Goal: Task Accomplishment & Management: Use online tool/utility

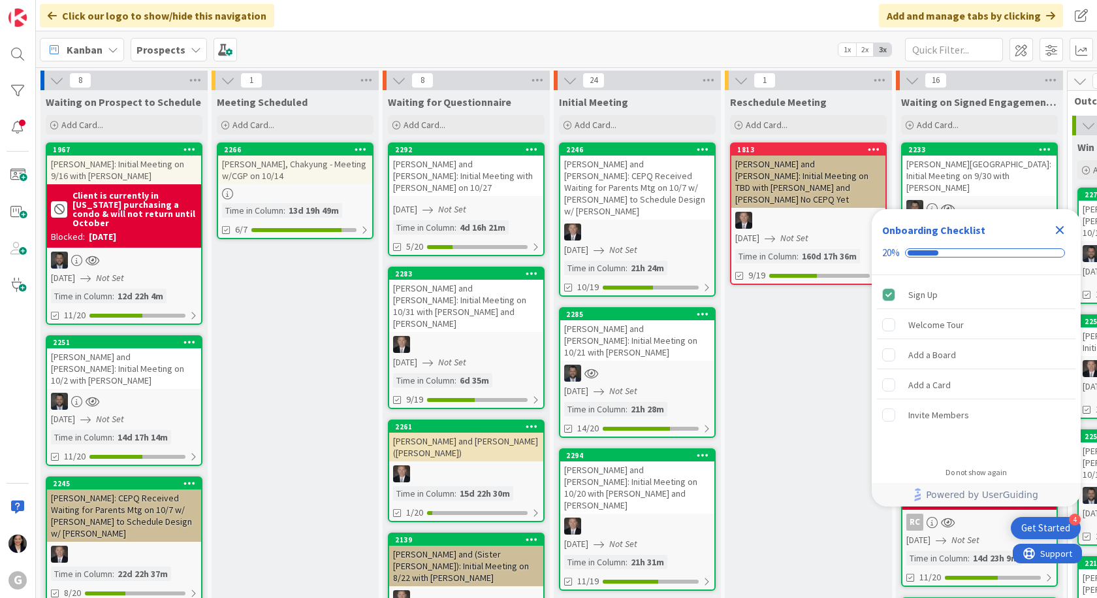
click at [1060, 224] on icon "Close Checklist" at bounding box center [1060, 230] width 16 height 16
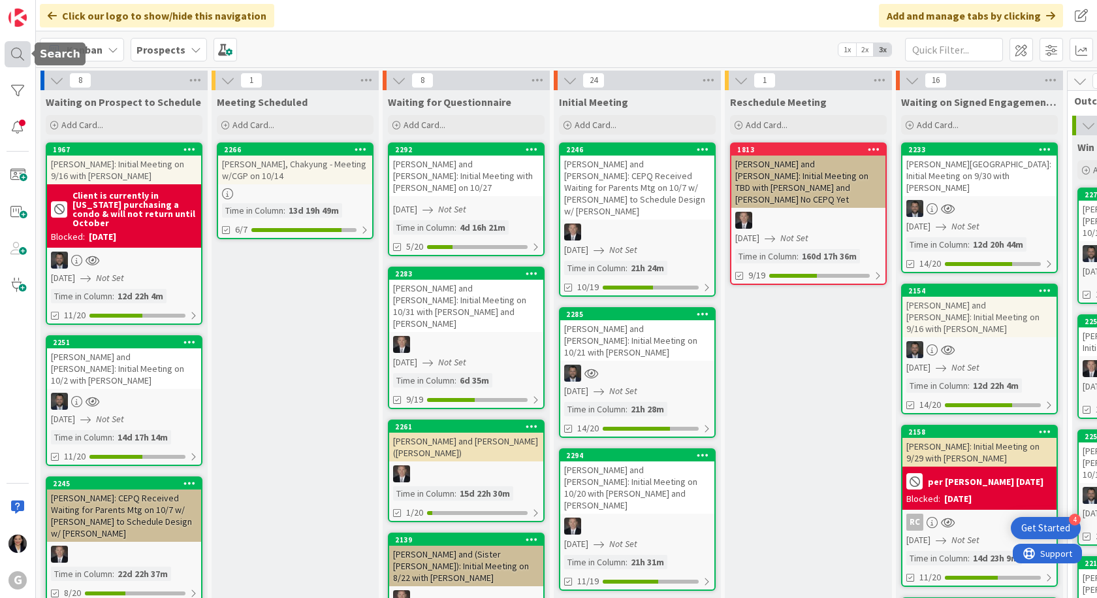
click at [14, 50] on div at bounding box center [18, 54] width 26 height 26
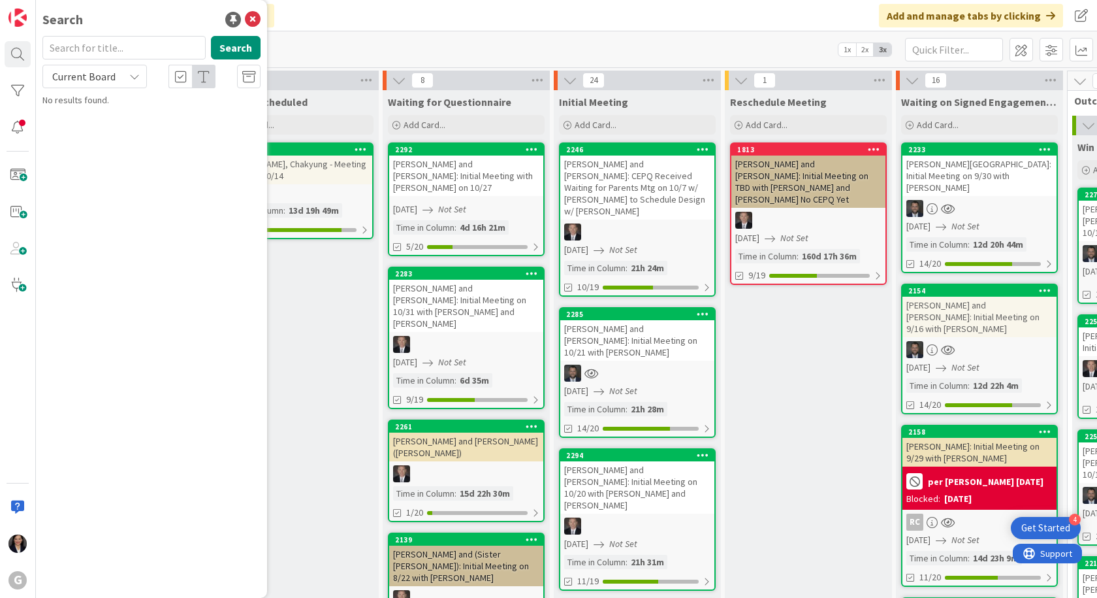
click at [93, 57] on input "text" at bounding box center [123, 48] width 163 height 24
type input "Kneeland"
click at [231, 51] on button "Search" at bounding box center [236, 48] width 50 height 24
click at [161, 105] on div "Prospects › Archive" at bounding box center [161, 103] width 200 height 12
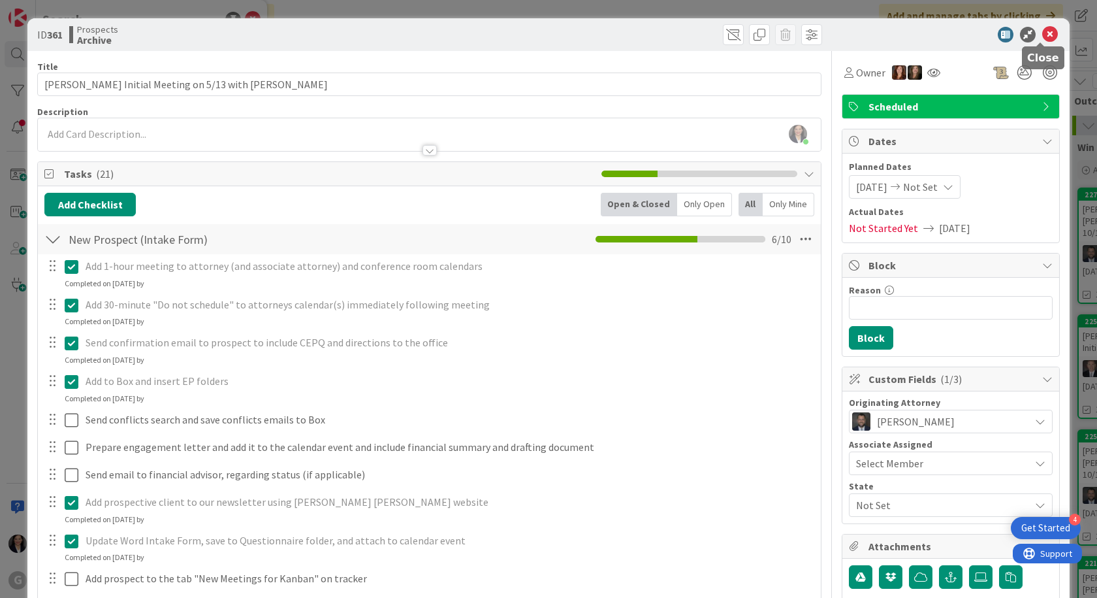
click at [1044, 33] on icon at bounding box center [1050, 35] width 16 height 16
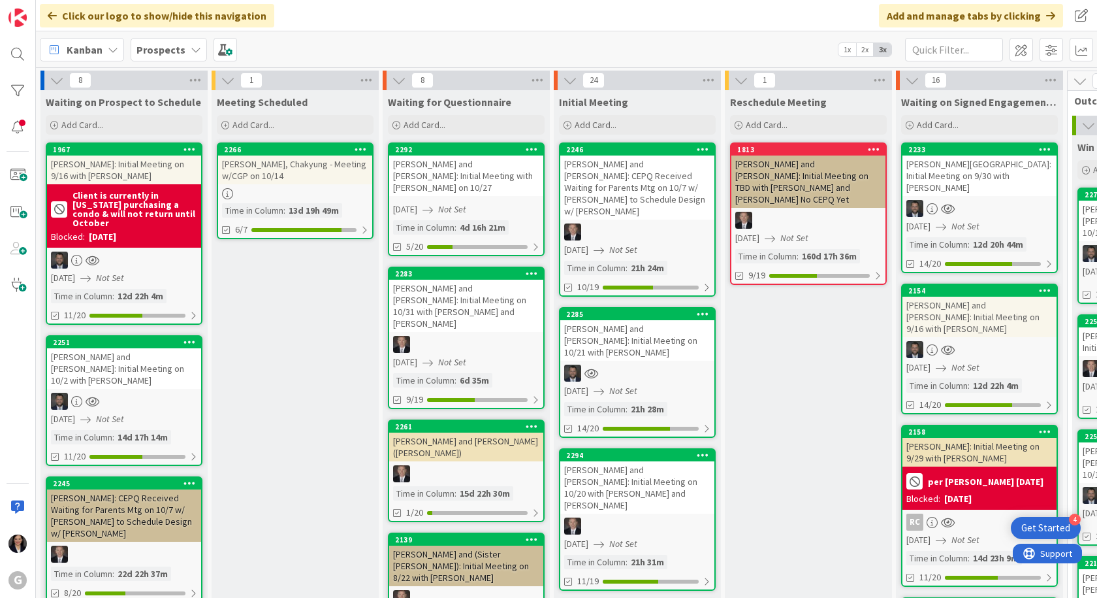
click at [169, 43] on b "Prospects" at bounding box center [161, 49] width 49 height 13
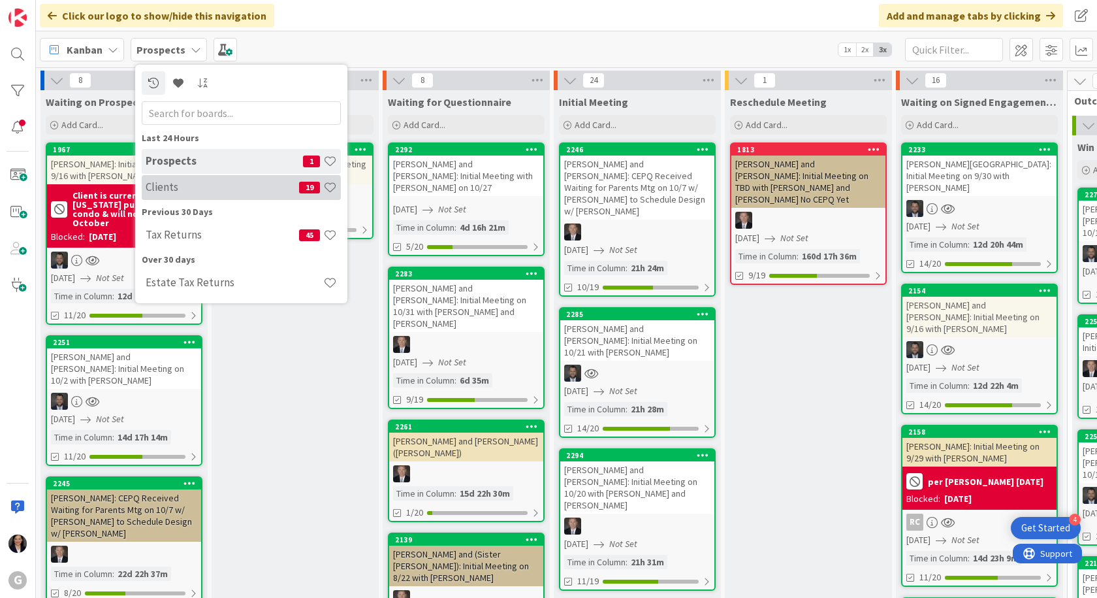
click at [157, 188] on h4 "Clients" at bounding box center [223, 186] width 154 height 13
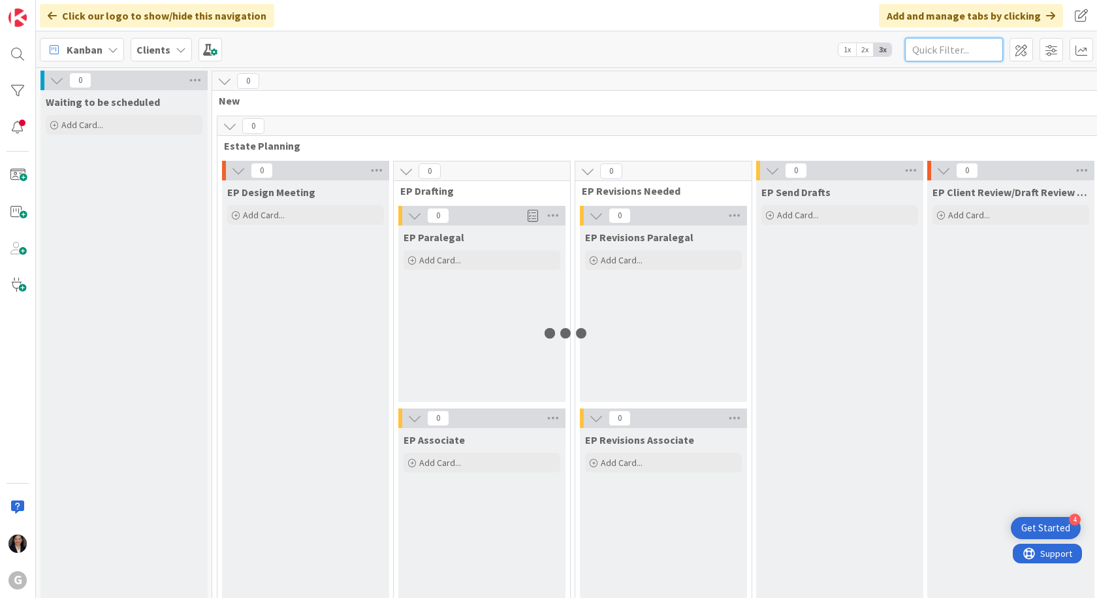
click at [961, 59] on input "text" at bounding box center [954, 50] width 98 height 24
type input "Kneeland"
click at [966, 49] on input "Kneeland" at bounding box center [954, 50] width 98 height 24
click at [992, 49] on icon at bounding box center [992, 50] width 9 height 12
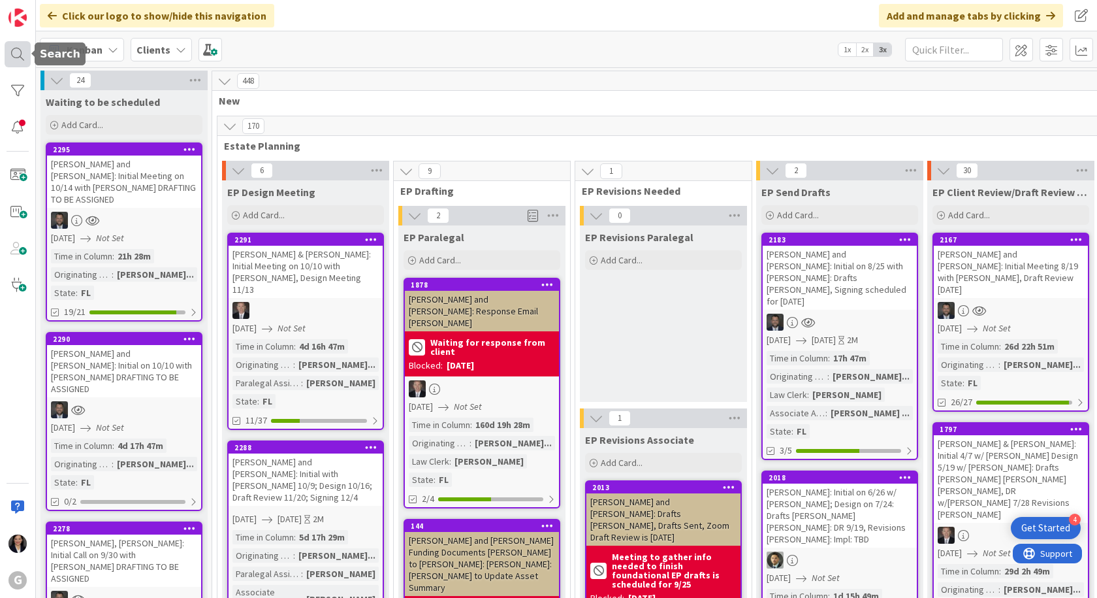
click at [8, 48] on div at bounding box center [18, 54] width 26 height 26
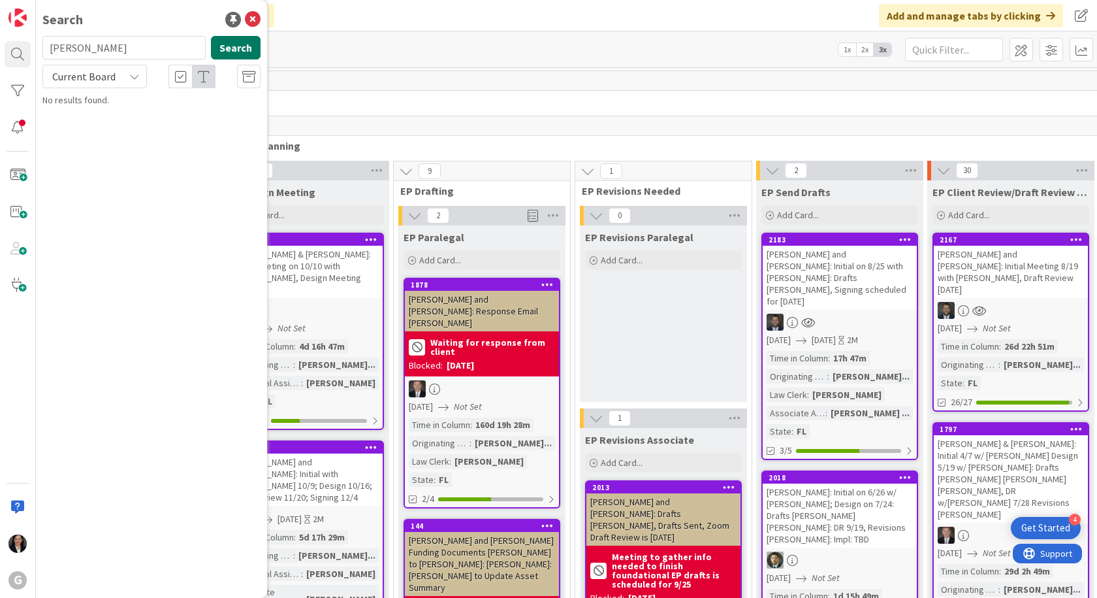
click at [242, 42] on button "Search" at bounding box center [236, 48] width 50 height 24
click at [237, 53] on button "Search" at bounding box center [236, 48] width 50 height 24
click at [215, 126] on p "Kneeland , Michael and Roxzene Hunter Review Only Documents Jonas" at bounding box center [161, 128] width 200 height 41
click at [199, 126] on p "Kneeland , Michael and Roxzene Hunter Review Only Documents Jonas" at bounding box center [161, 128] width 200 height 41
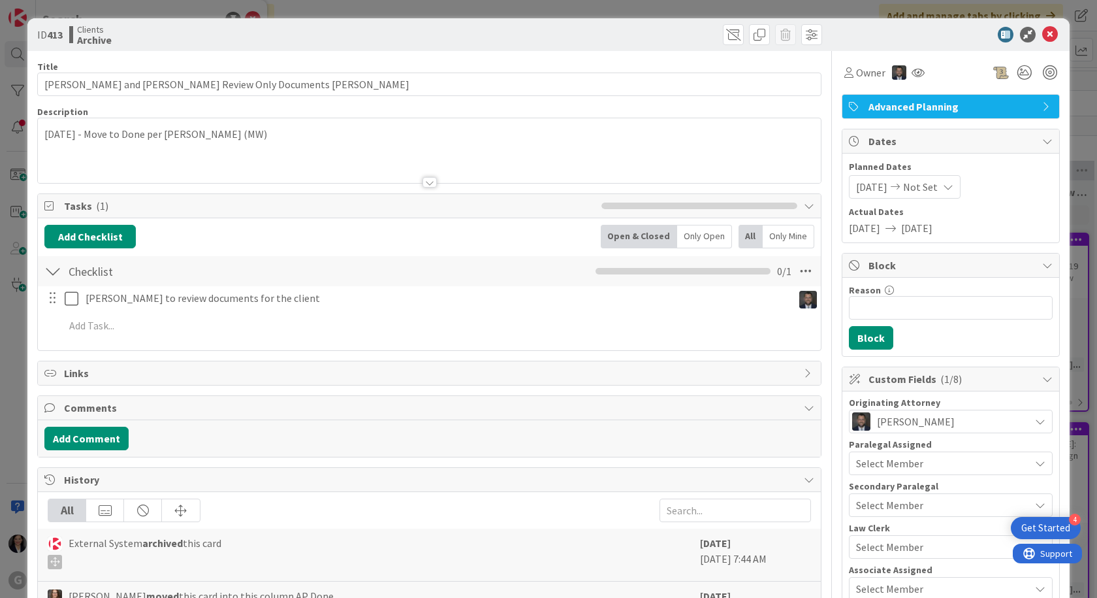
click at [1042, 36] on icon at bounding box center [1050, 35] width 16 height 16
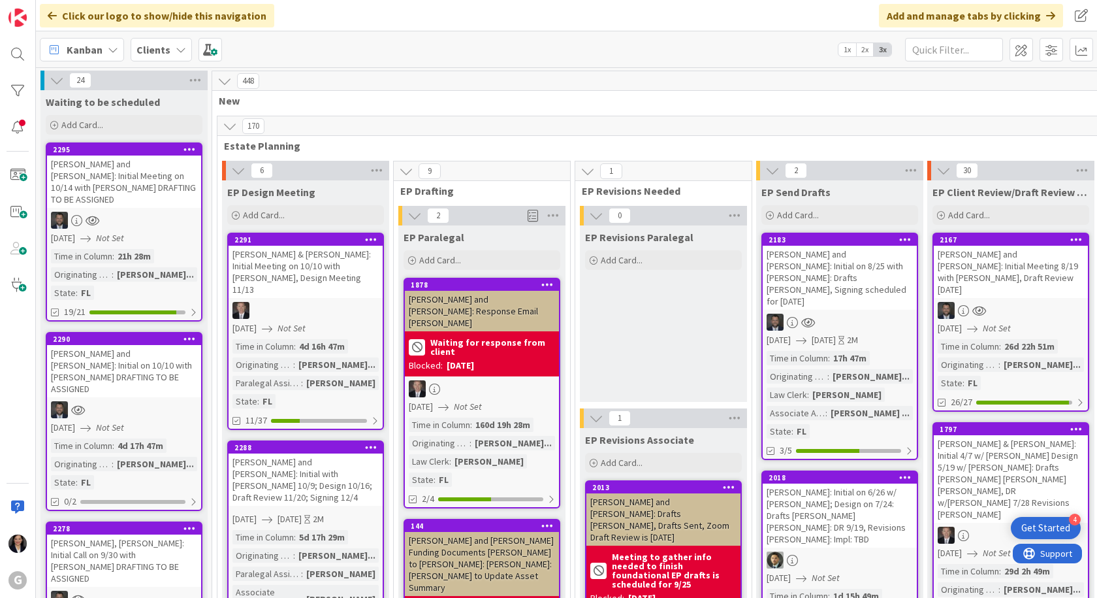
click at [141, 51] on b "Clients" at bounding box center [154, 49] width 34 height 13
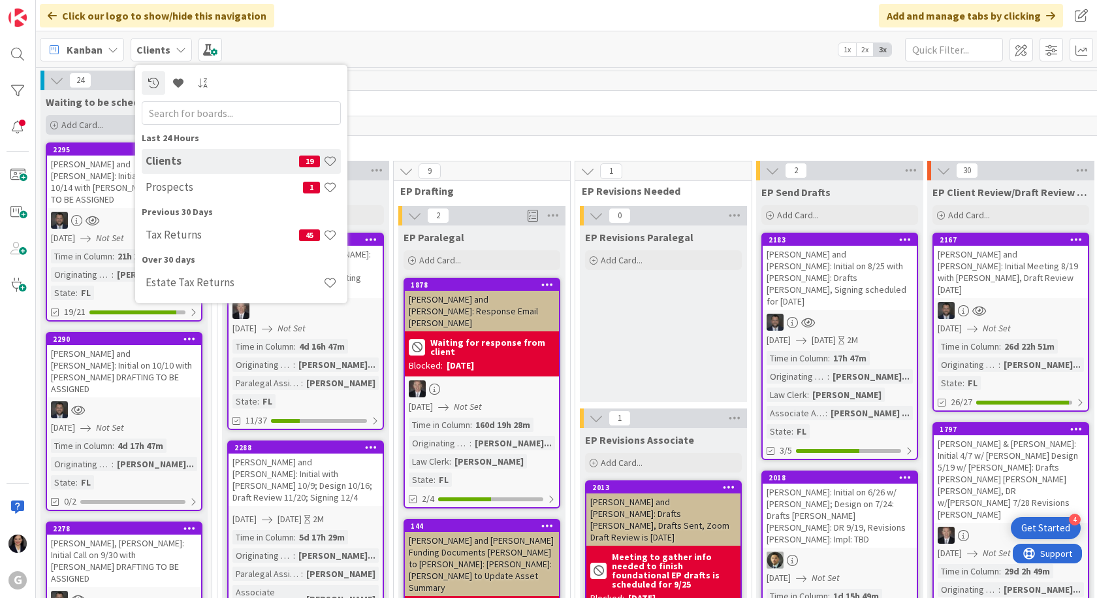
click at [163, 193] on h4 "Prospects" at bounding box center [224, 186] width 157 height 13
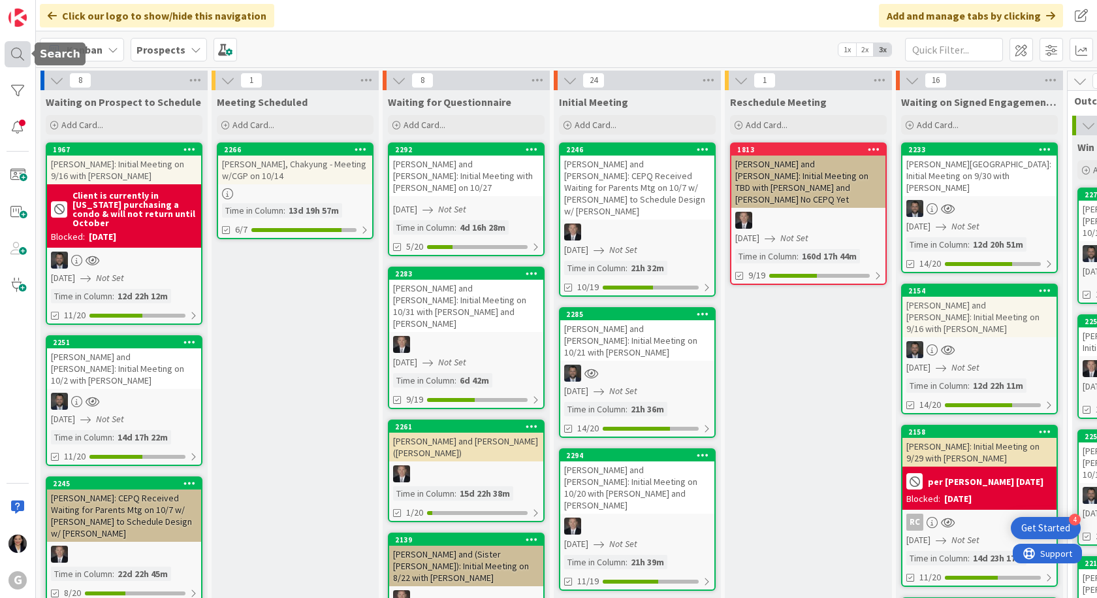
click at [17, 52] on div at bounding box center [18, 54] width 26 height 26
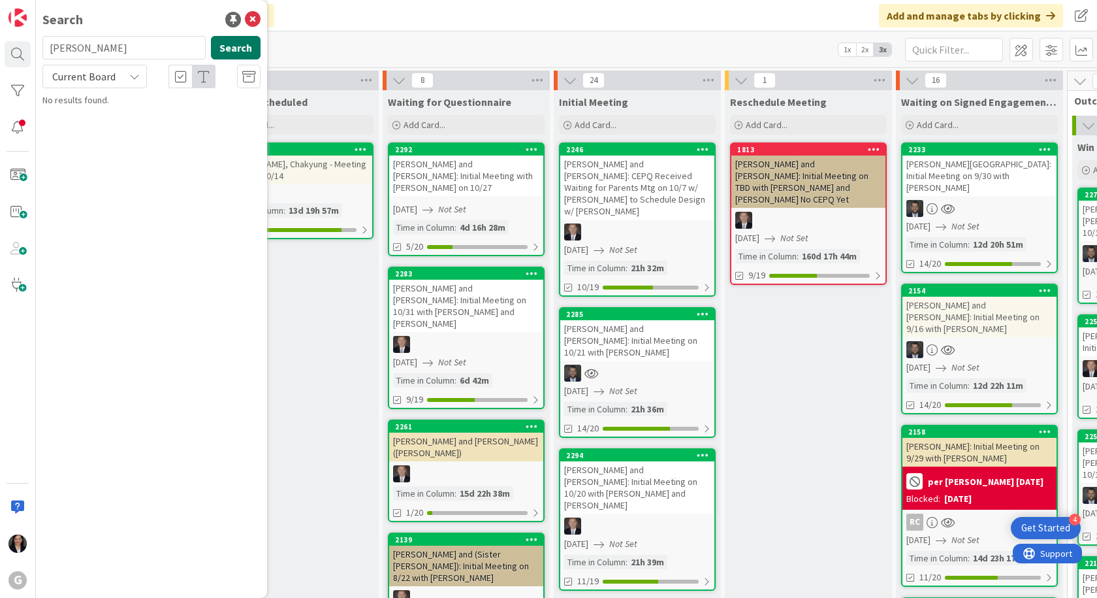
click at [251, 49] on button "Search" at bounding box center [236, 48] width 50 height 24
click at [250, 12] on icon at bounding box center [253, 20] width 16 height 16
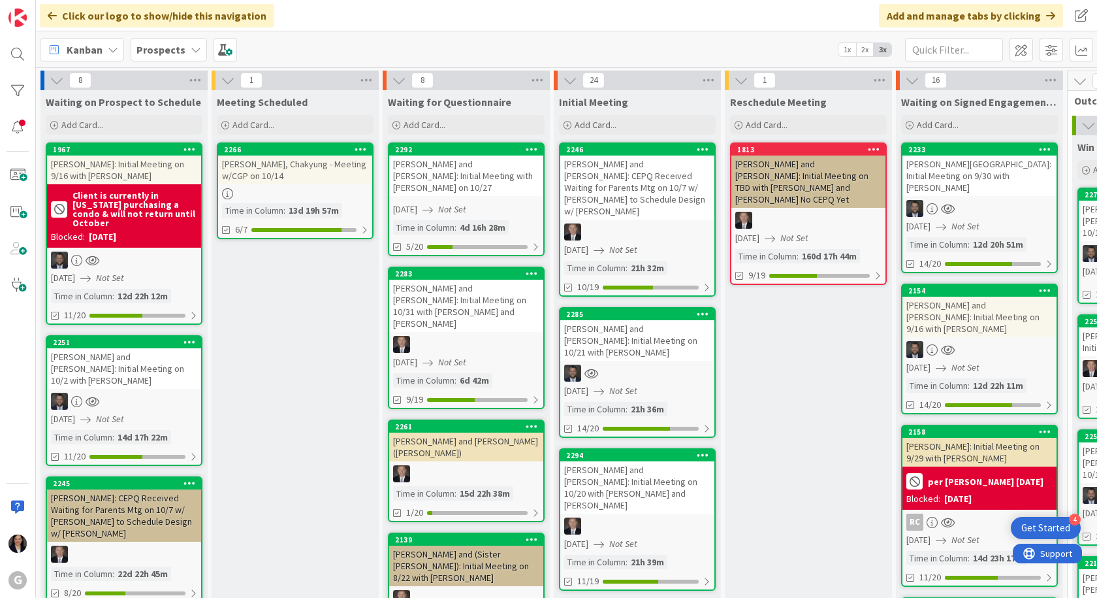
click at [992, 206] on div "2233 Rosen, Bari: Initial Meeting on 9/30 with Jonas 09/30/2025 Not Set Time in…" at bounding box center [979, 207] width 157 height 131
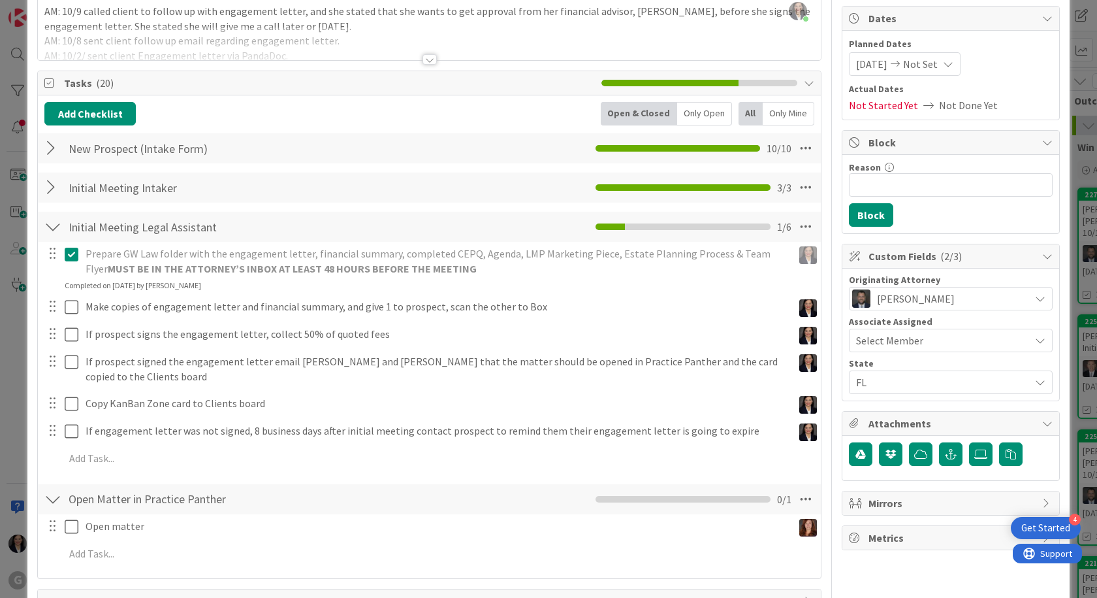
scroll to position [131, 0]
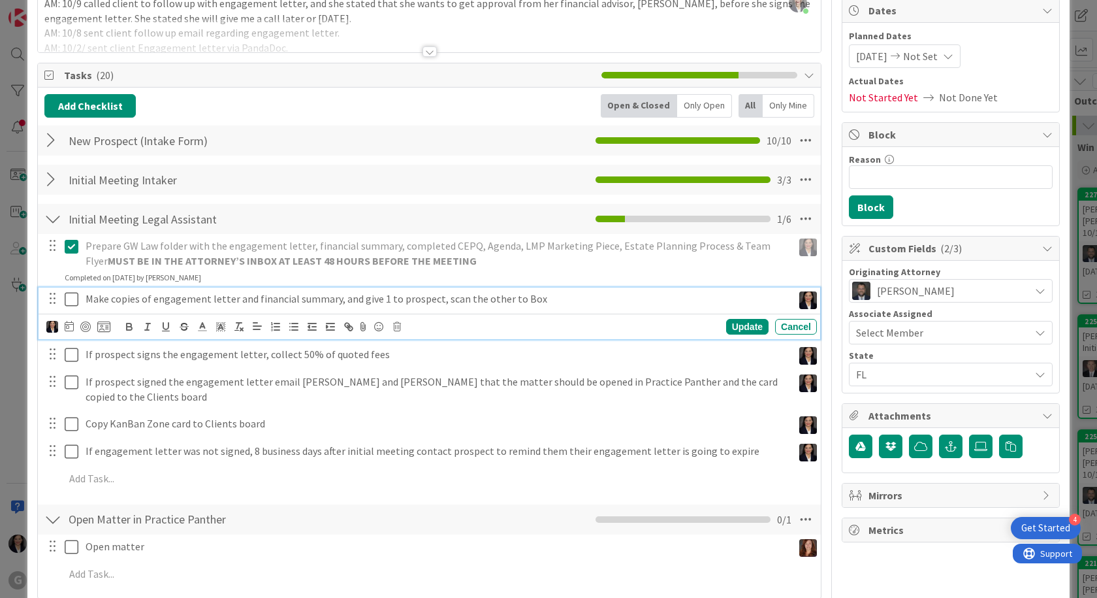
click at [67, 298] on icon at bounding box center [72, 299] width 14 height 16
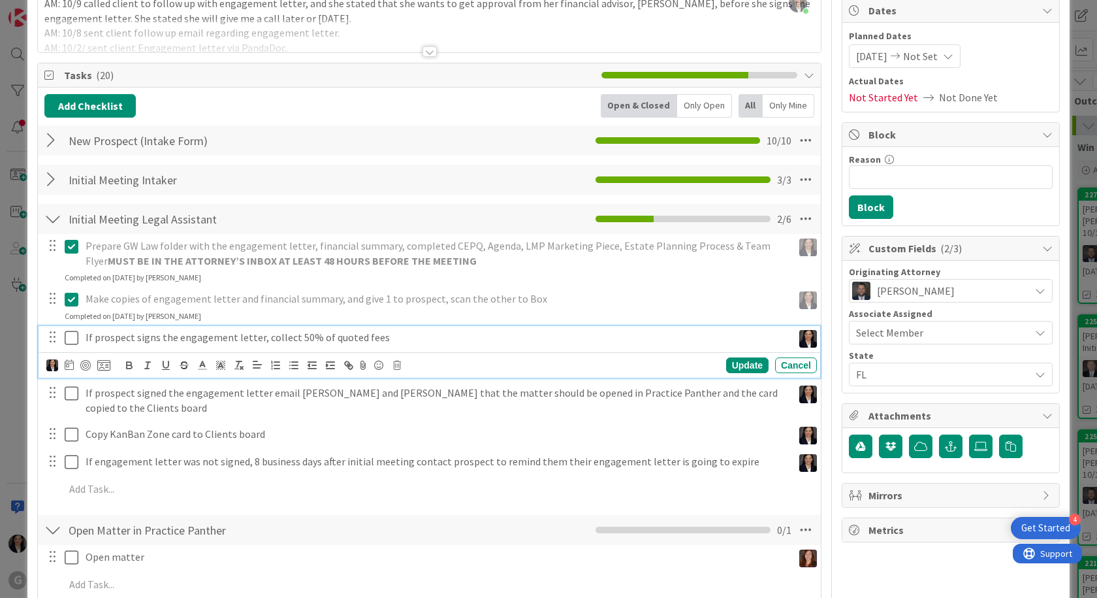
click at [72, 334] on icon at bounding box center [72, 338] width 14 height 16
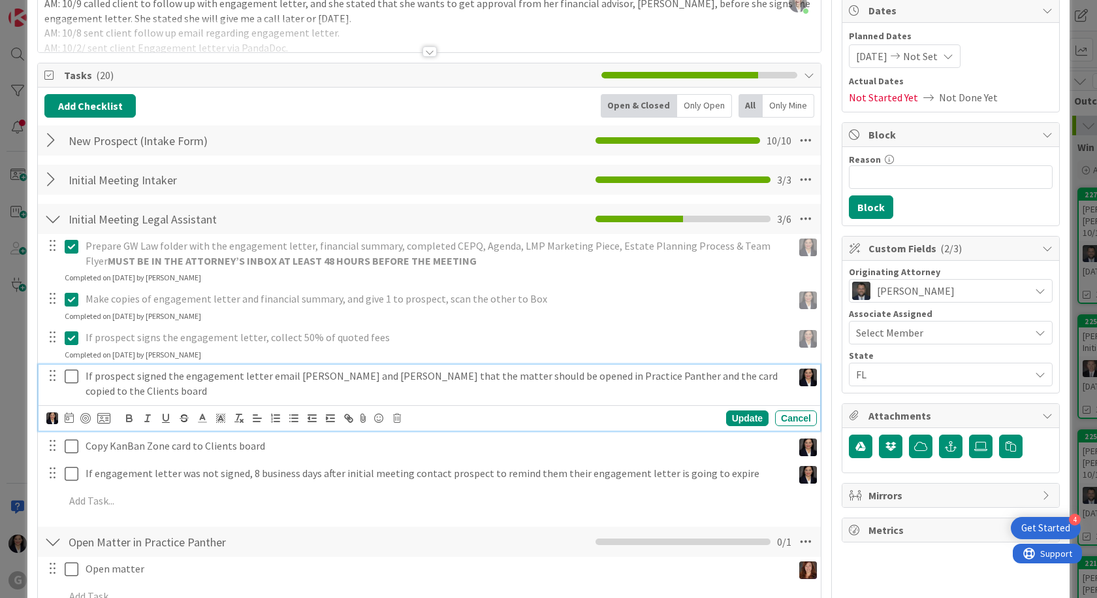
click at [71, 376] on icon at bounding box center [72, 376] width 14 height 16
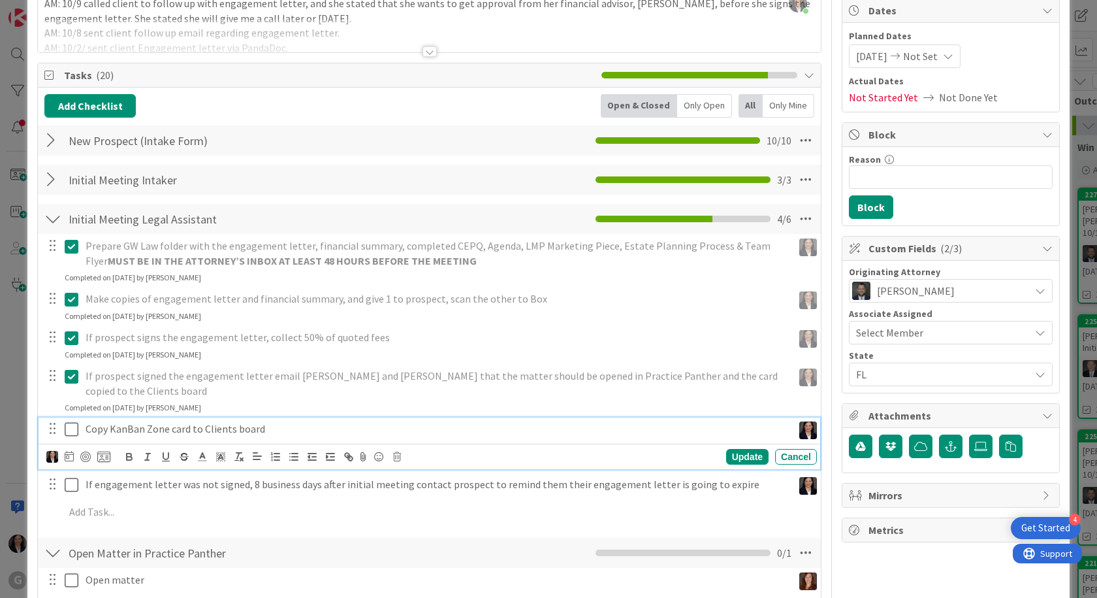
click at [72, 421] on icon at bounding box center [72, 429] width 14 height 16
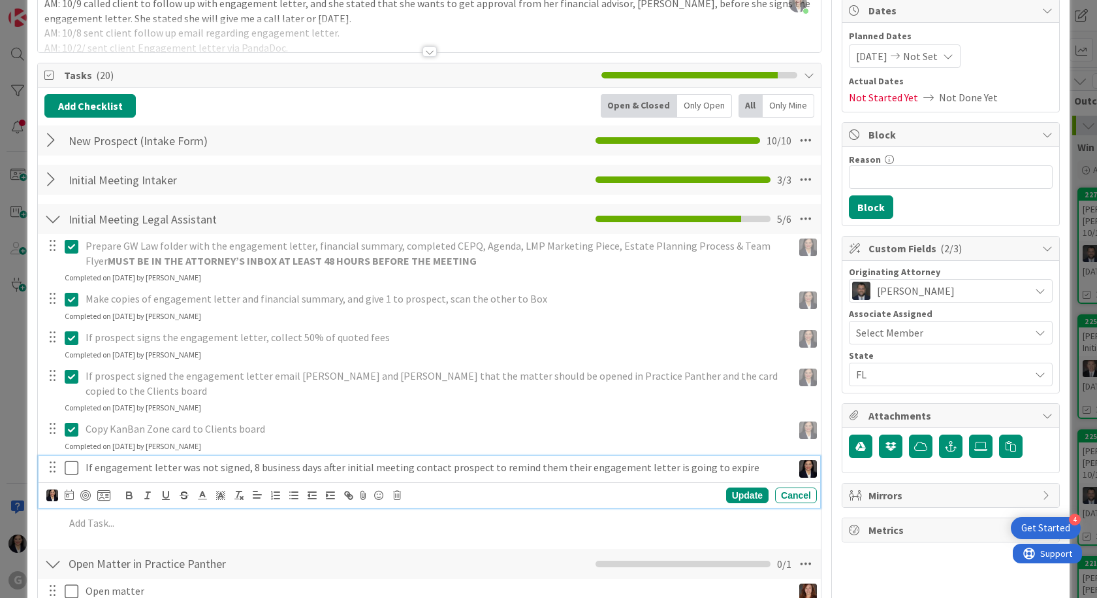
click at [76, 460] on icon at bounding box center [72, 468] width 14 height 16
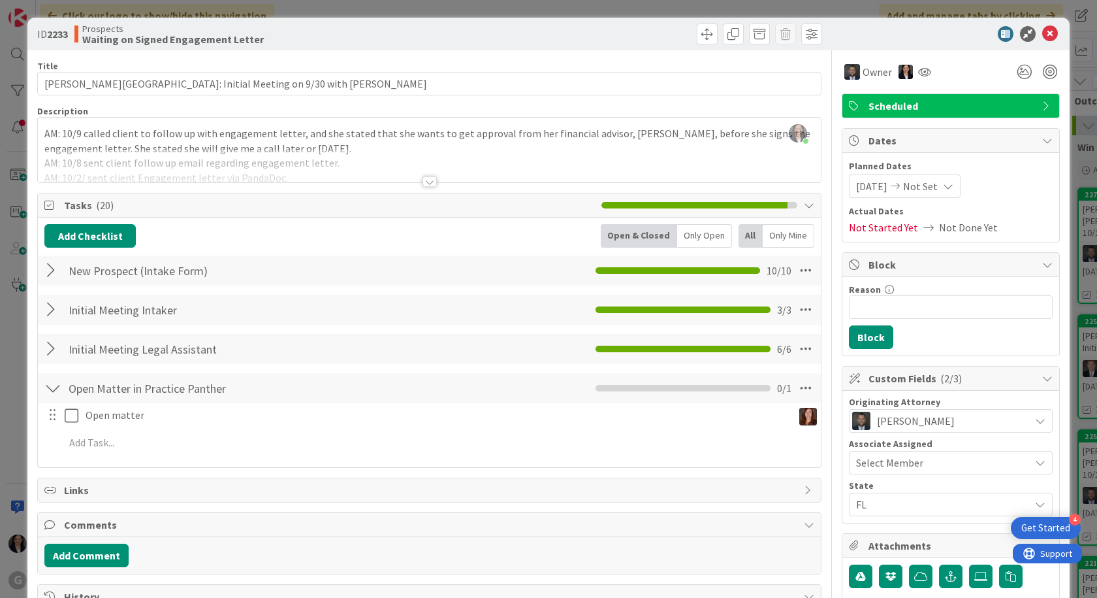
scroll to position [0, 0]
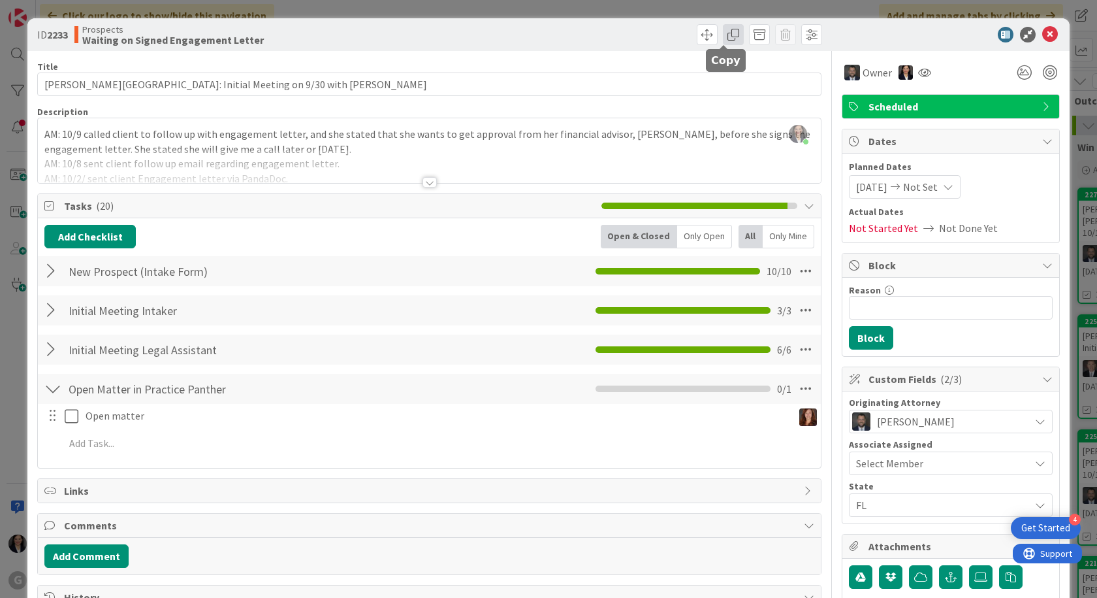
click at [727, 37] on span at bounding box center [733, 34] width 21 height 21
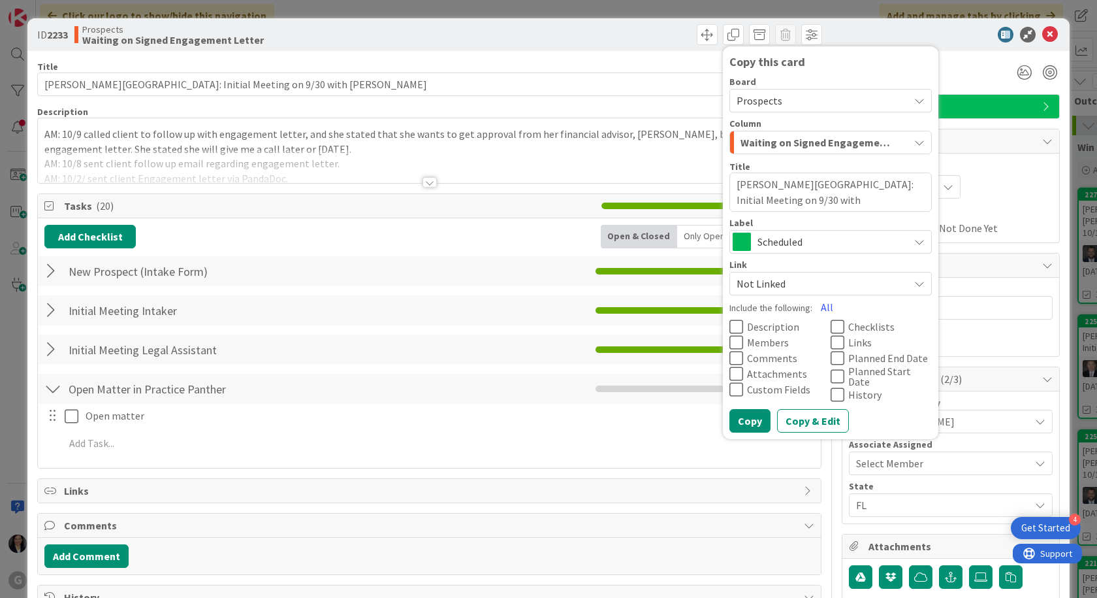
click at [768, 104] on span "Prospects" at bounding box center [760, 100] width 46 height 13
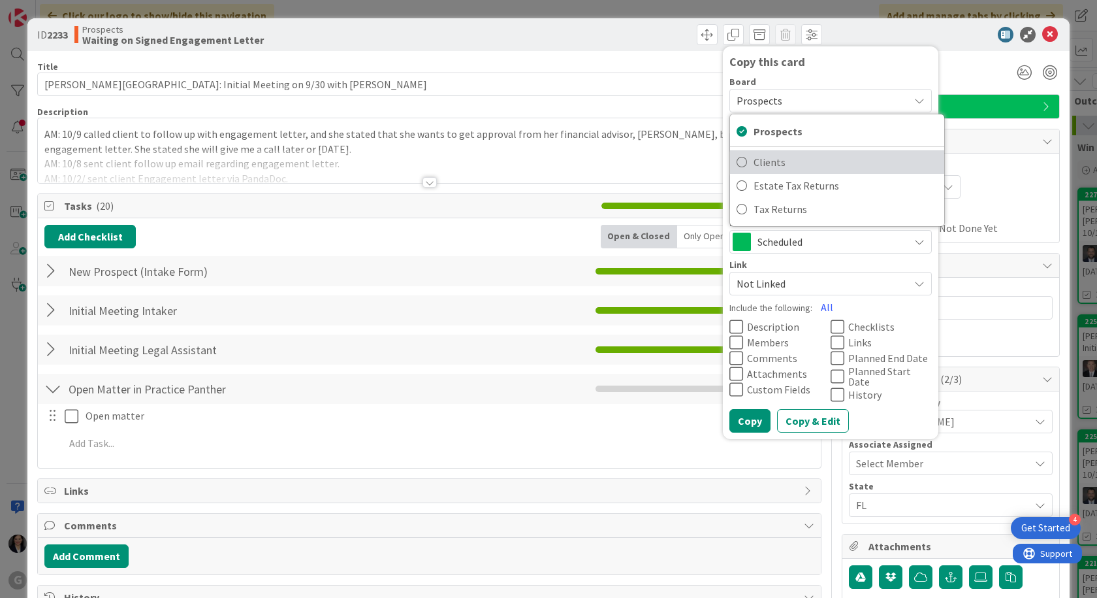
click at [762, 167] on span "Clients" at bounding box center [846, 162] width 184 height 20
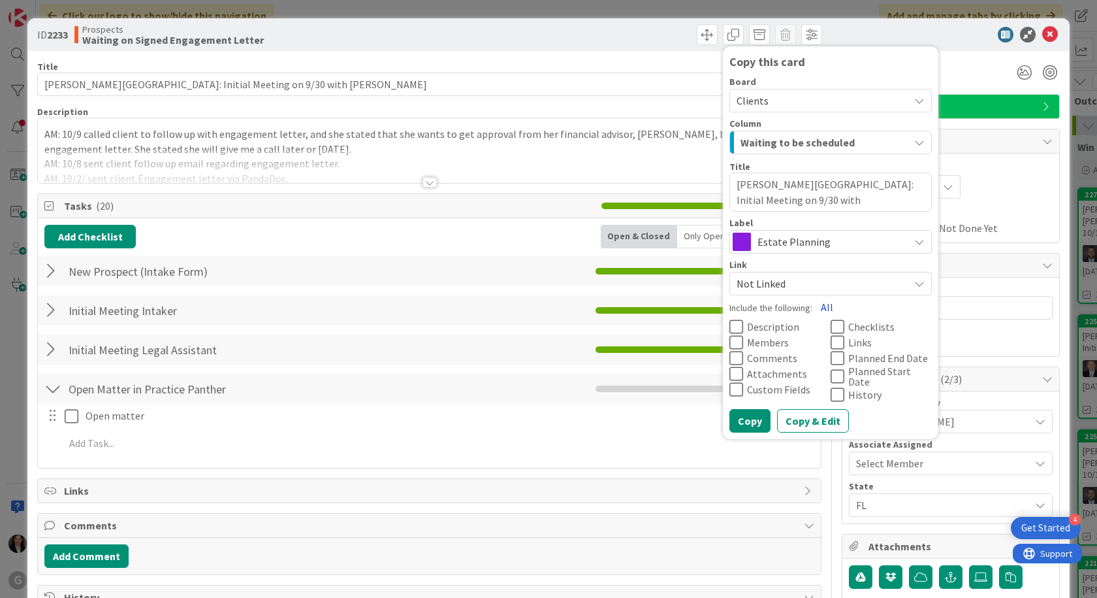
click at [818, 305] on button "All" at bounding box center [827, 307] width 29 height 24
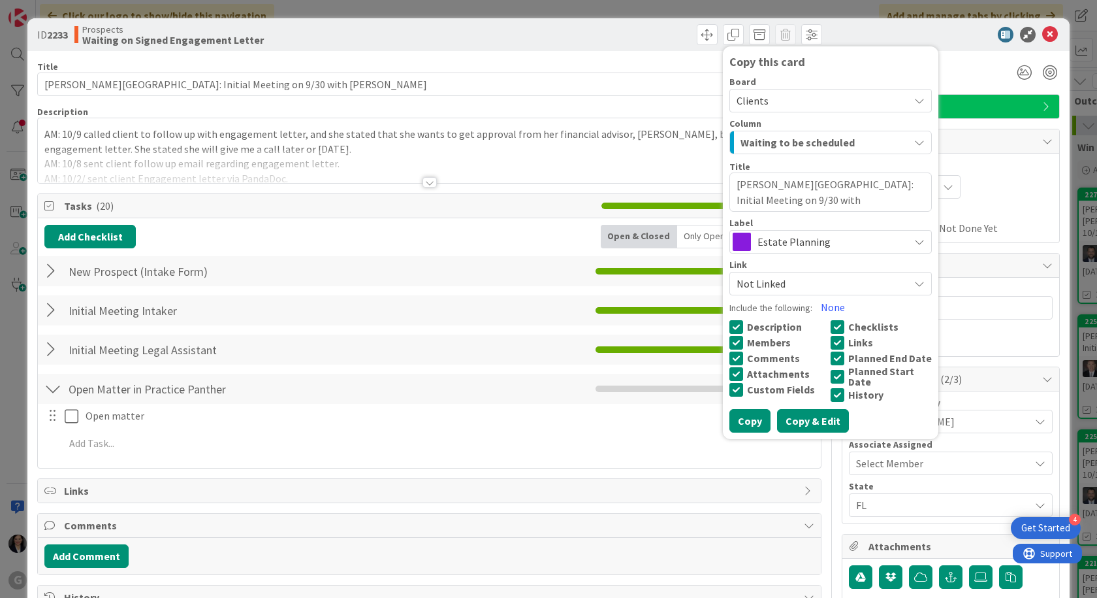
click at [807, 417] on button "Copy & Edit" at bounding box center [813, 421] width 72 height 24
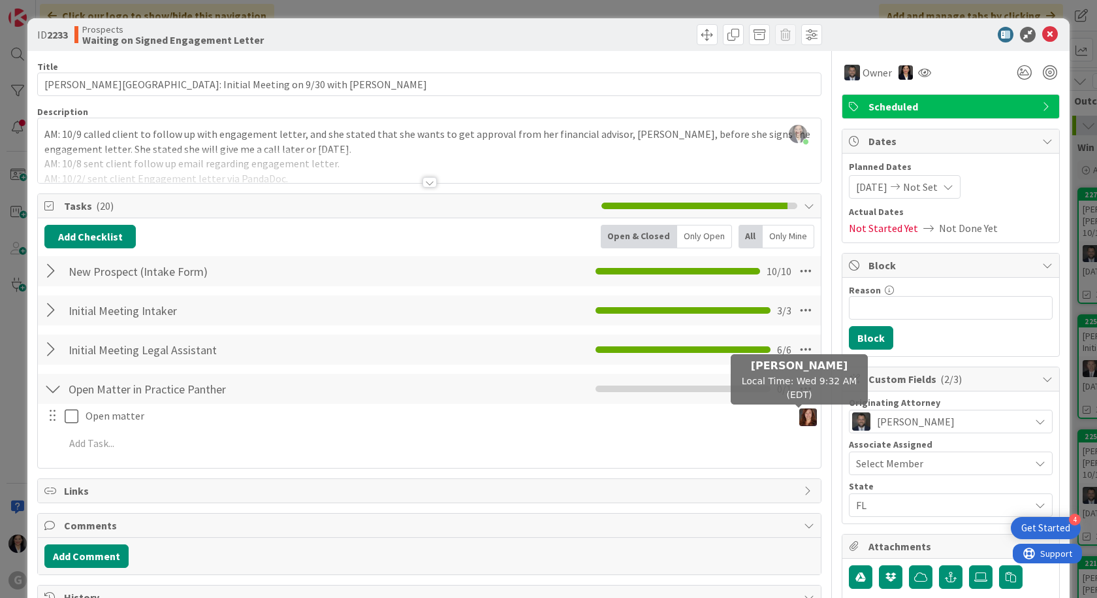
type textarea "x"
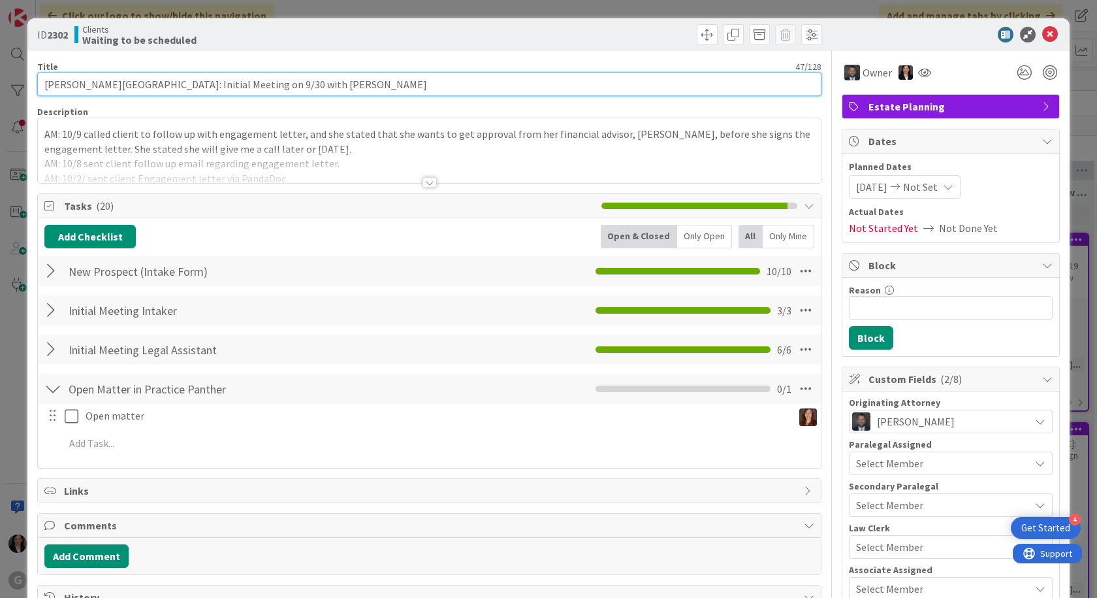
click at [298, 84] on input "Rosen, Bari: Initial Meeting on 9/30 with Jonas" at bounding box center [429, 85] width 784 height 24
type input "Rosen, Bari: Initial Meeting on 9/30 with Jonas DRAFTING TO BE ASSIGNED"
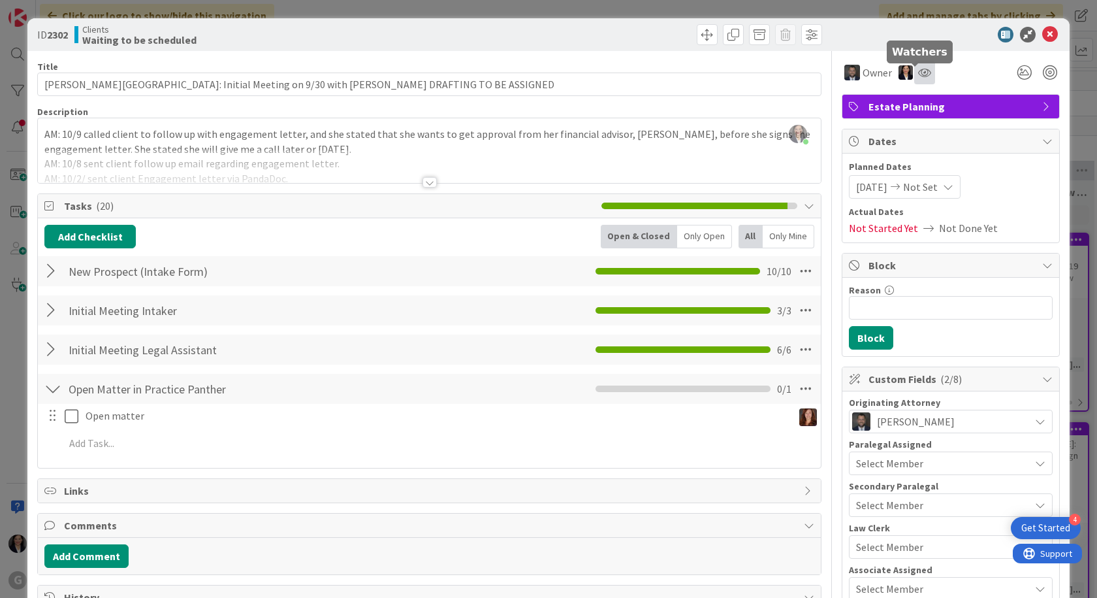
click at [918, 73] on icon at bounding box center [924, 72] width 13 height 10
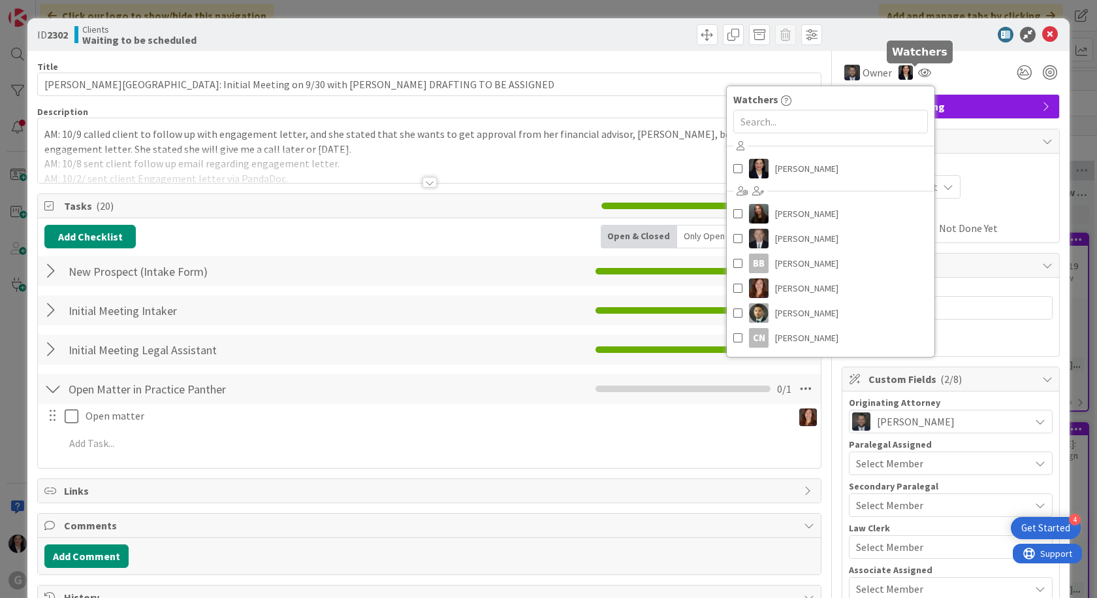
click at [807, 103] on div "Watchers" at bounding box center [831, 99] width 208 height 16
click at [799, 119] on input "text" at bounding box center [831, 122] width 195 height 24
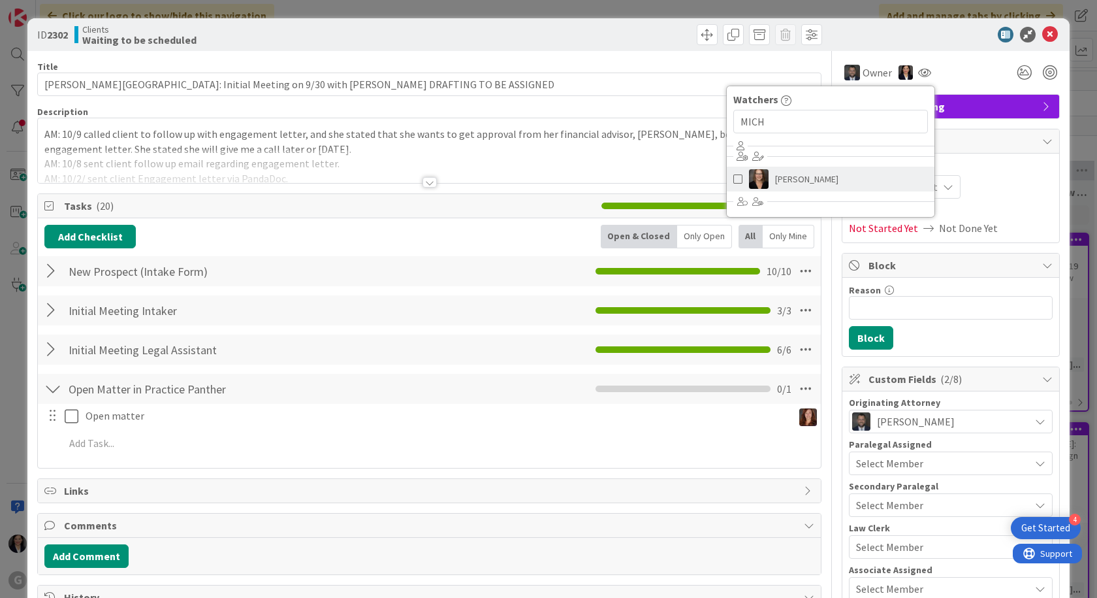
click at [775, 176] on span "Michelle Wilson" at bounding box center [806, 179] width 63 height 20
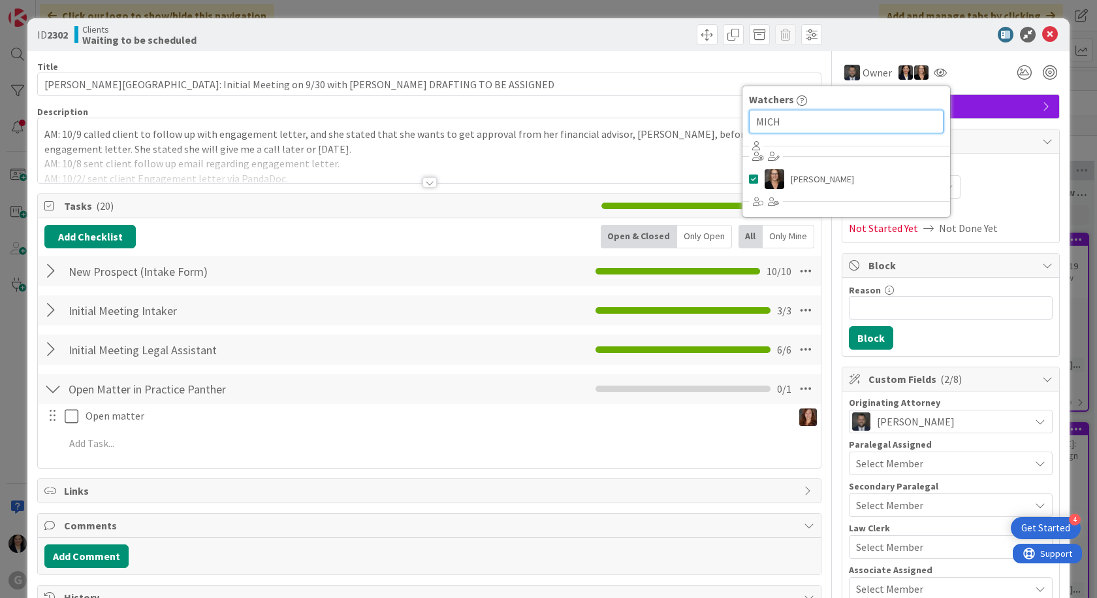
click at [813, 123] on input "MICH" at bounding box center [846, 122] width 195 height 24
type input "M"
type input "Aman"
click at [749, 177] on span at bounding box center [753, 179] width 9 height 20
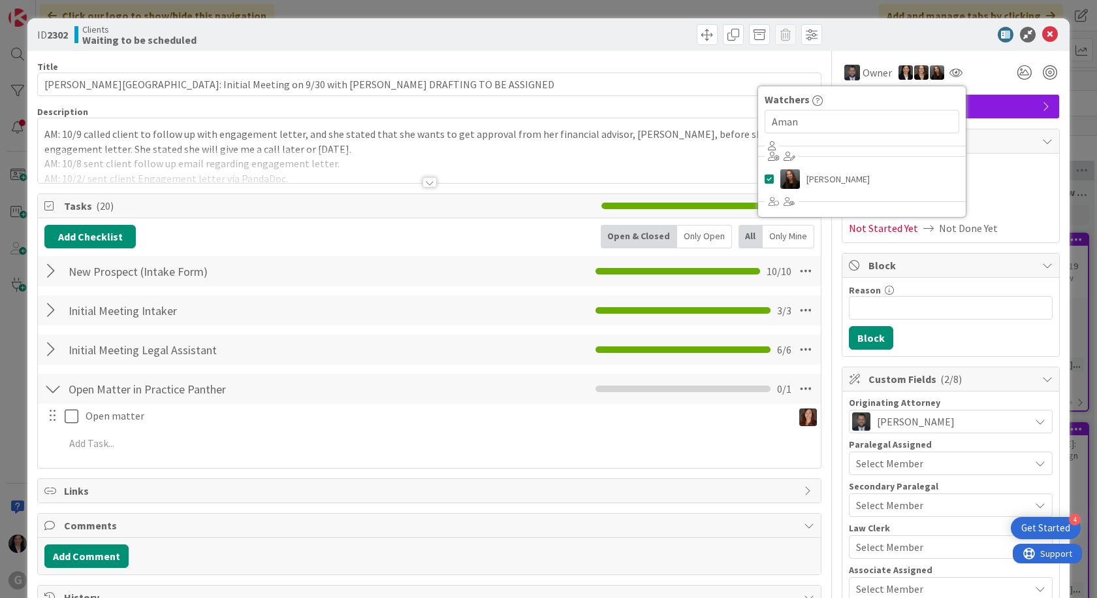
click at [946, 40] on div at bounding box center [944, 35] width 231 height 16
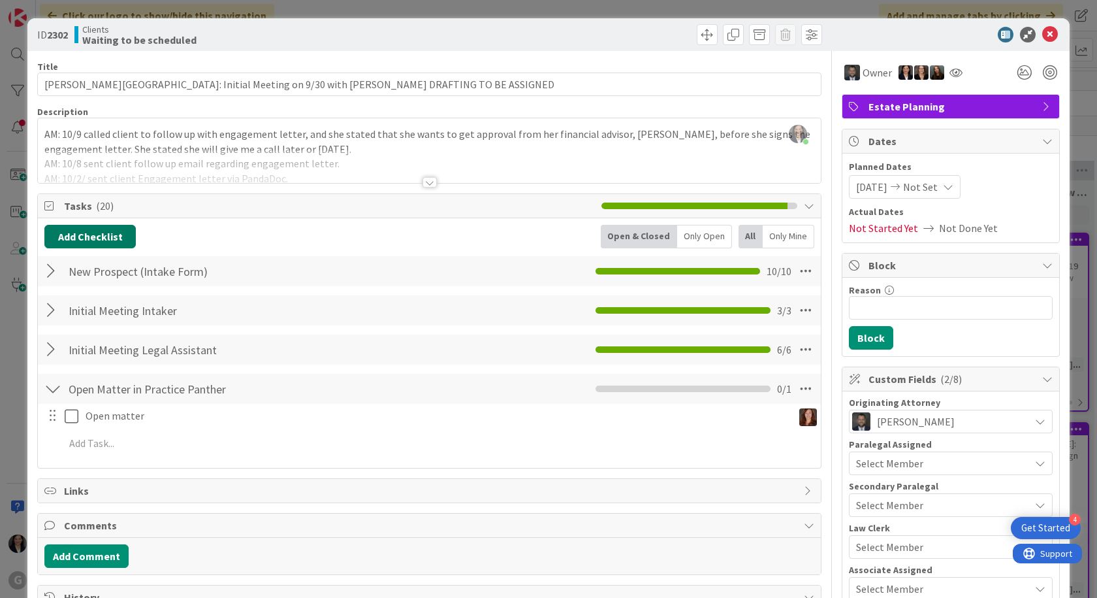
click at [86, 238] on button "Add Checklist" at bounding box center [89, 237] width 91 height 24
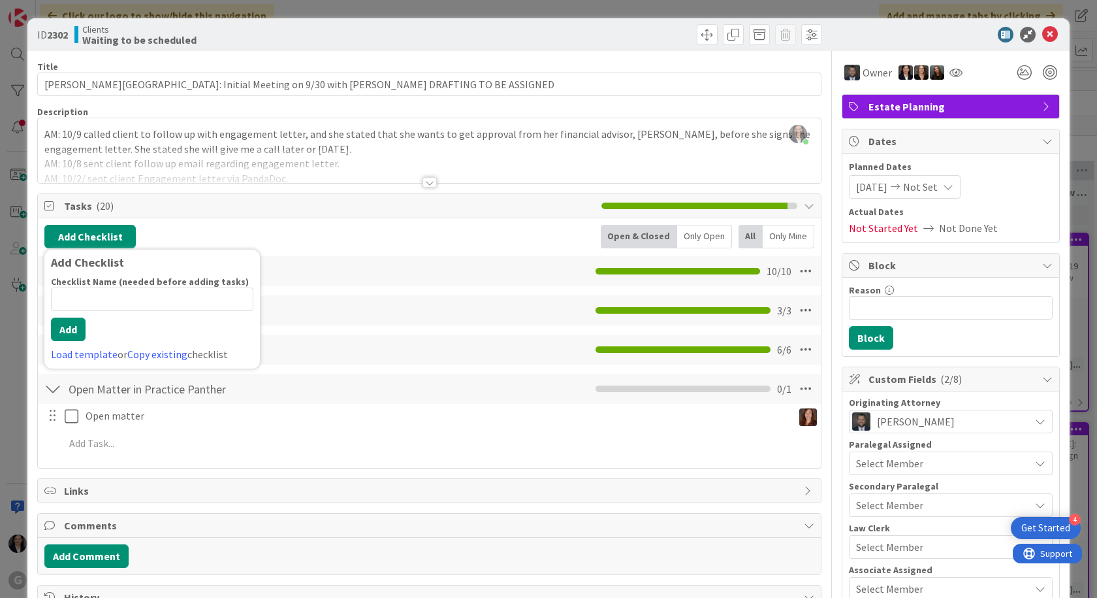
click at [150, 352] on link "Copy existing" at bounding box center [157, 353] width 60 height 13
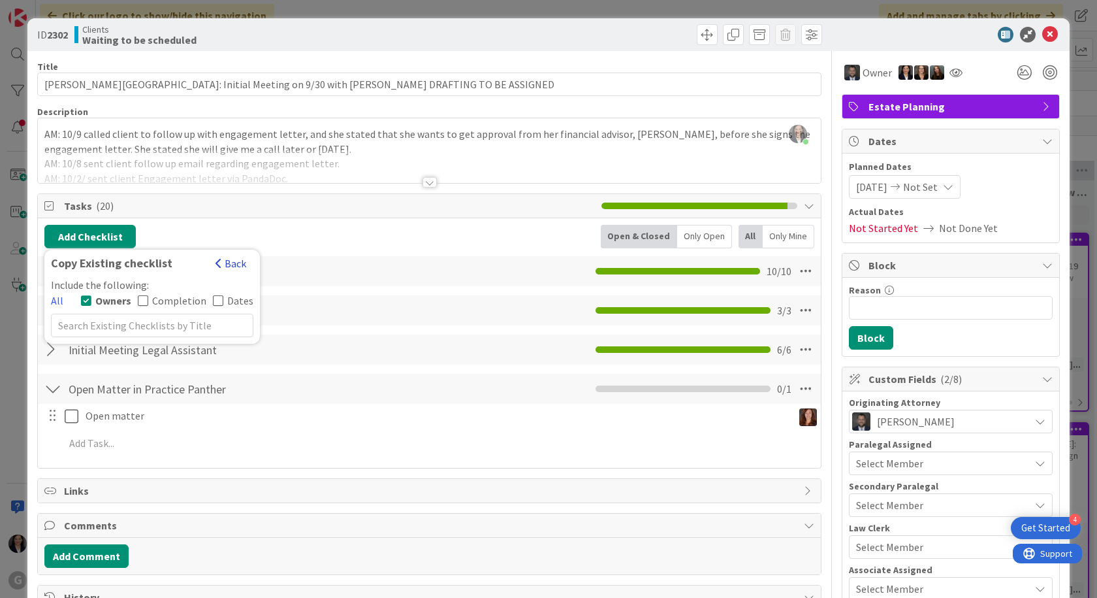
click at [227, 266] on button "Back" at bounding box center [231, 263] width 32 height 14
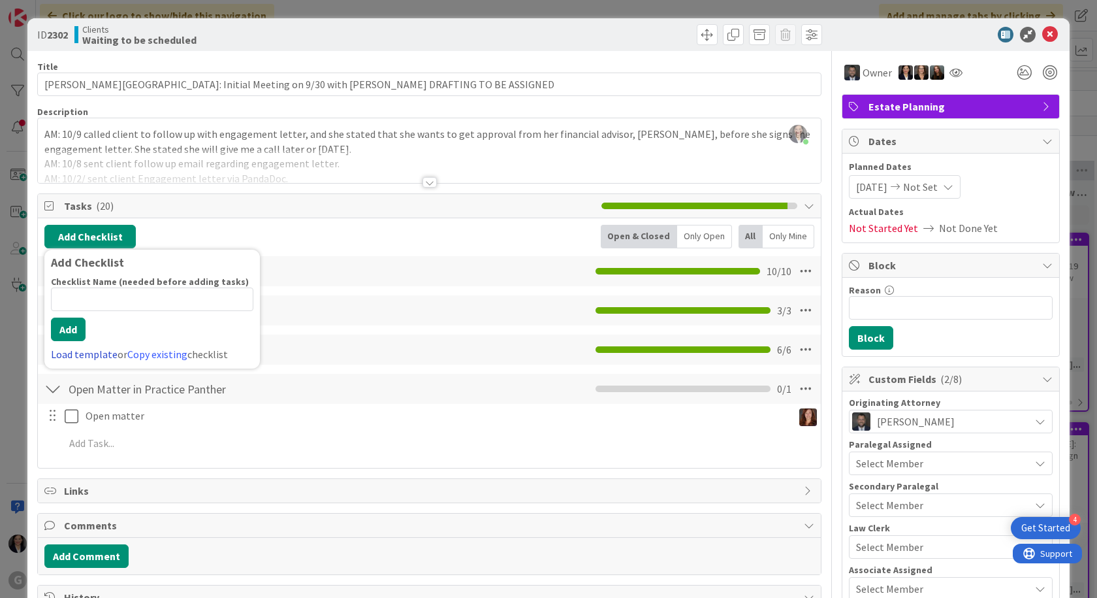
click at [82, 353] on link "Load template" at bounding box center [84, 353] width 67 height 13
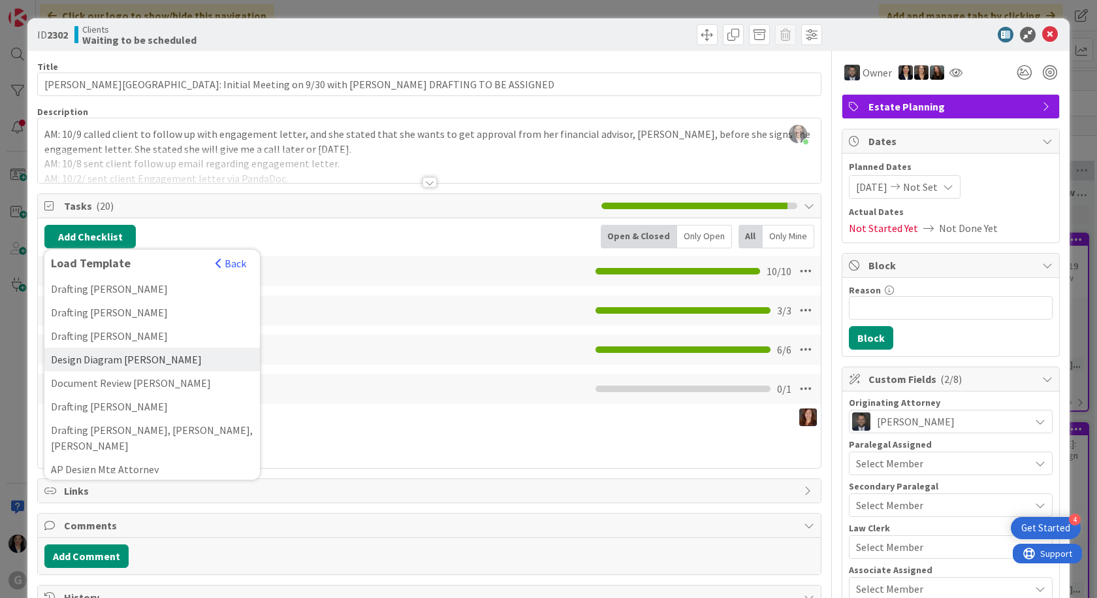
click at [157, 359] on div "Design Diagram Jonas" at bounding box center [152, 359] width 216 height 24
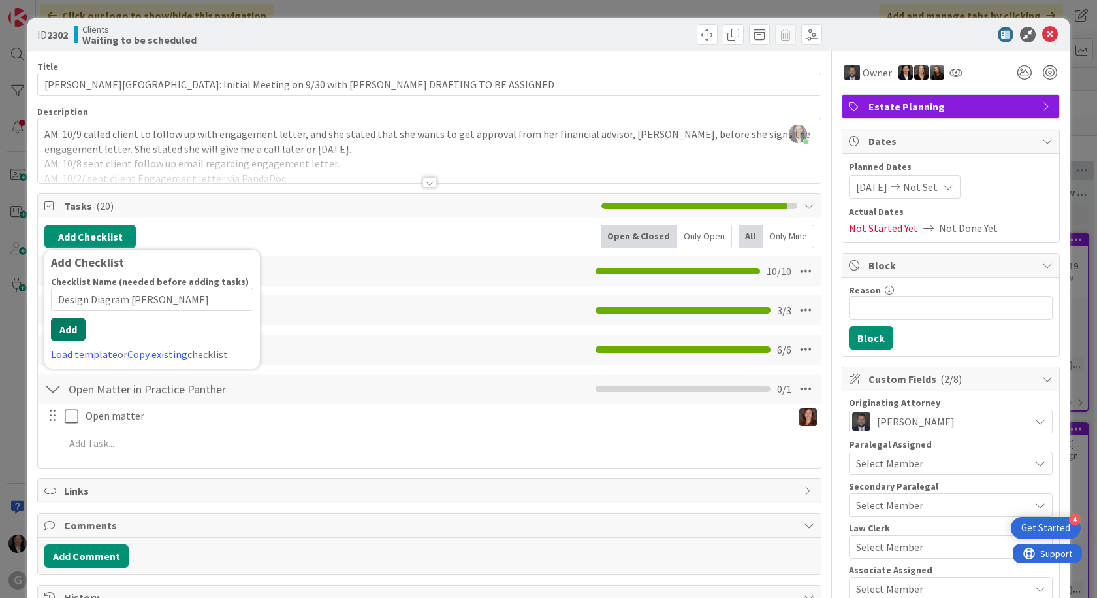
click at [64, 342] on div "Checklist Name (needed before adding tasks) 20 / 64 Design Diagram Jonas Add Lo…" at bounding box center [152, 319] width 202 height 86
click at [72, 331] on button "Add" at bounding box center [68, 329] width 35 height 24
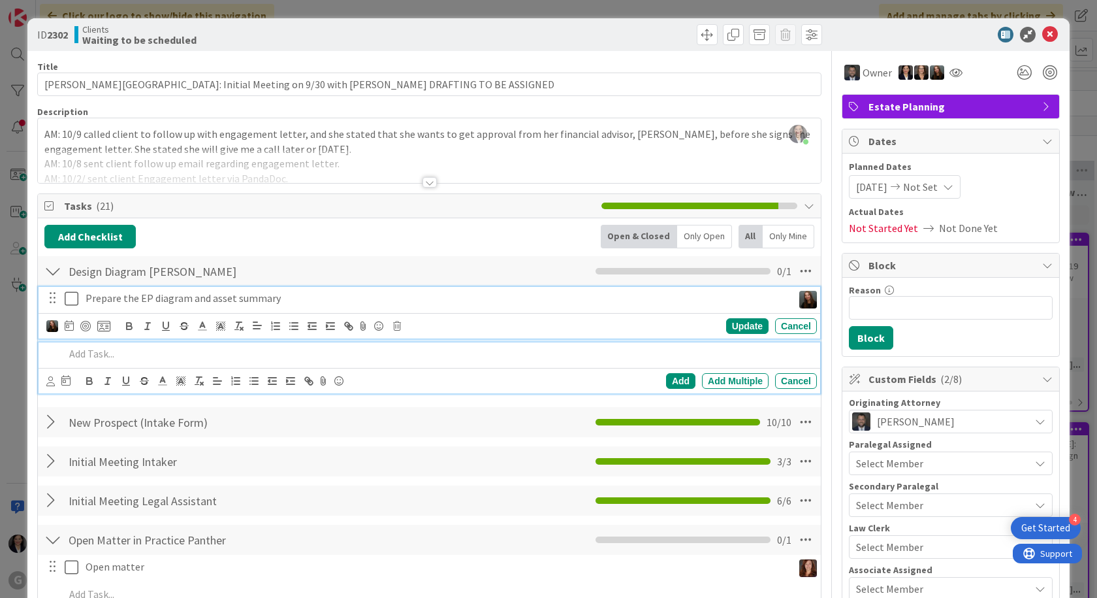
click at [106, 296] on p "Prepare the EP diagram and asset summary" at bounding box center [437, 298] width 702 height 15
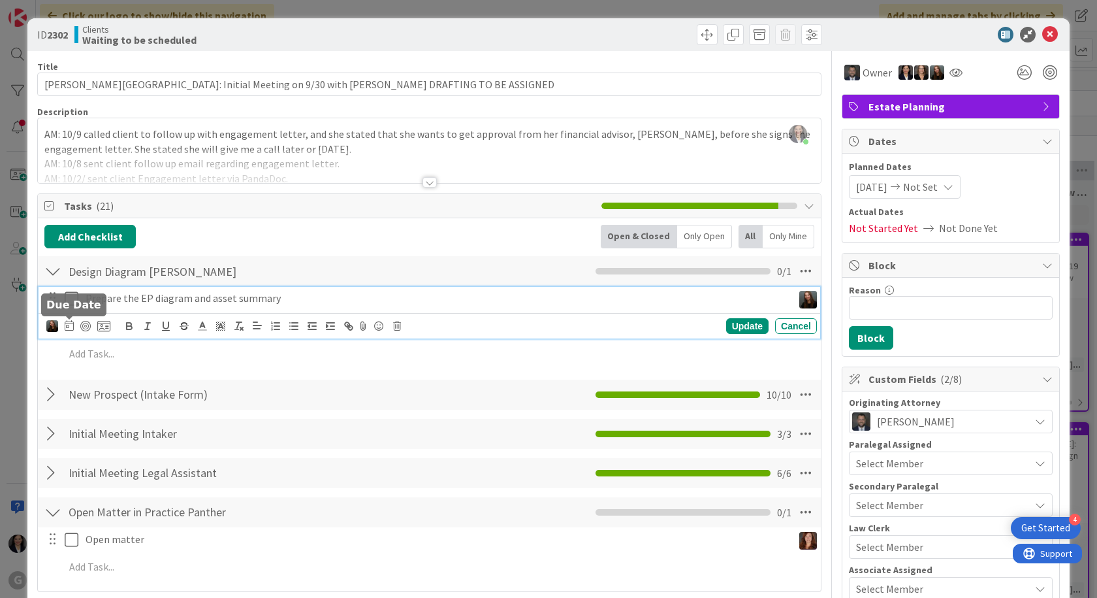
click at [67, 324] on icon at bounding box center [69, 325] width 9 height 10
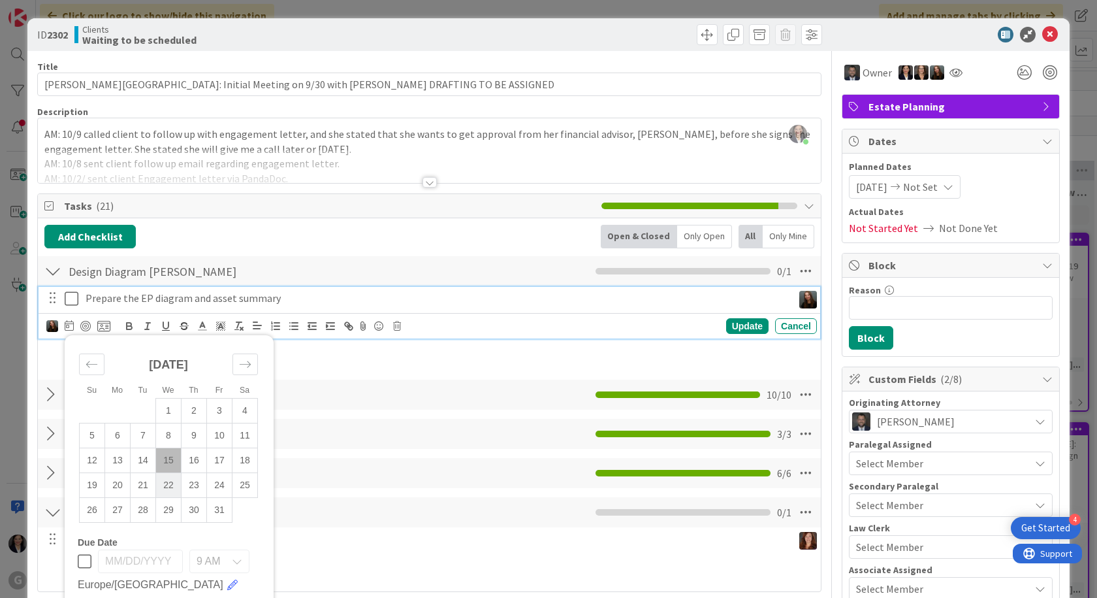
click at [168, 489] on td "22" at bounding box center [168, 484] width 25 height 25
type input "10/22/2025"
click at [726, 326] on div "Update" at bounding box center [747, 326] width 42 height 16
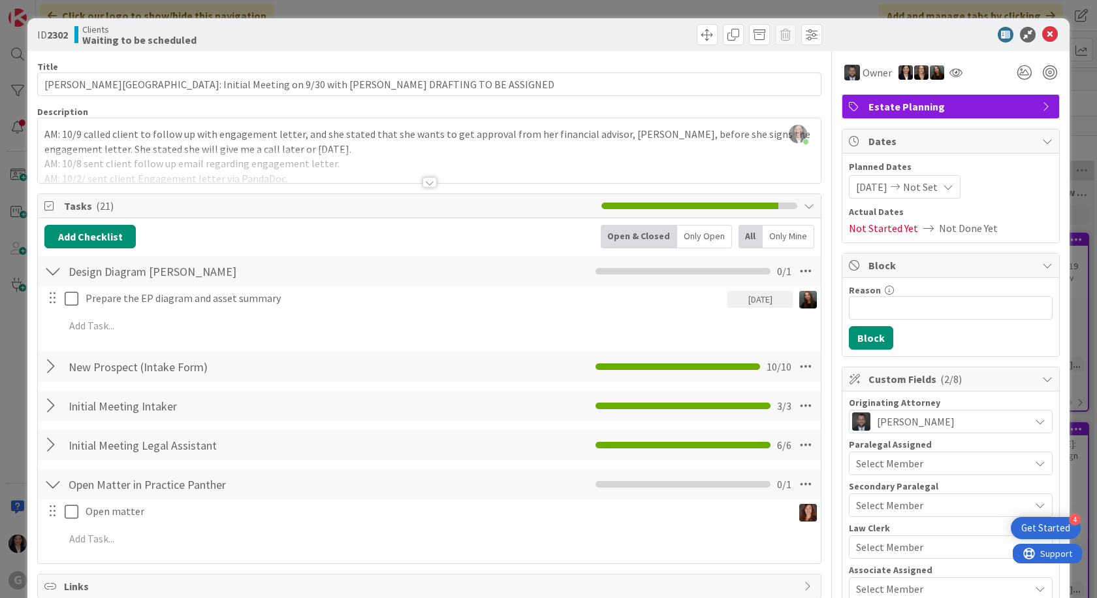
click at [1044, 33] on icon at bounding box center [1050, 35] width 16 height 16
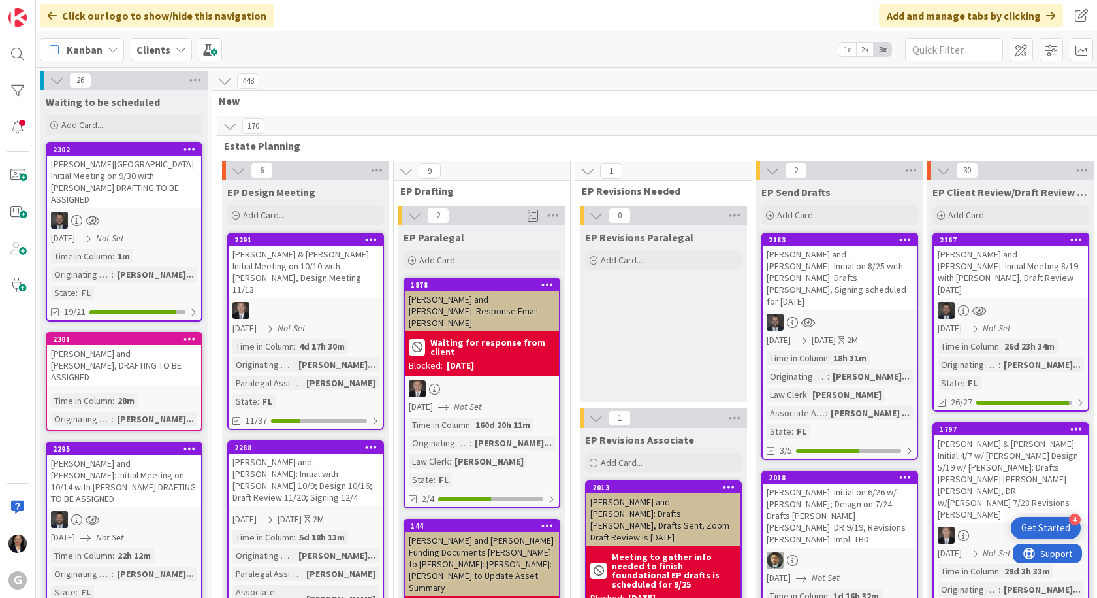
click at [163, 50] on b "Clients" at bounding box center [154, 49] width 34 height 13
click at [157, 52] on b "Clients" at bounding box center [154, 49] width 34 height 13
click at [148, 43] on b "Clients" at bounding box center [154, 49] width 34 height 13
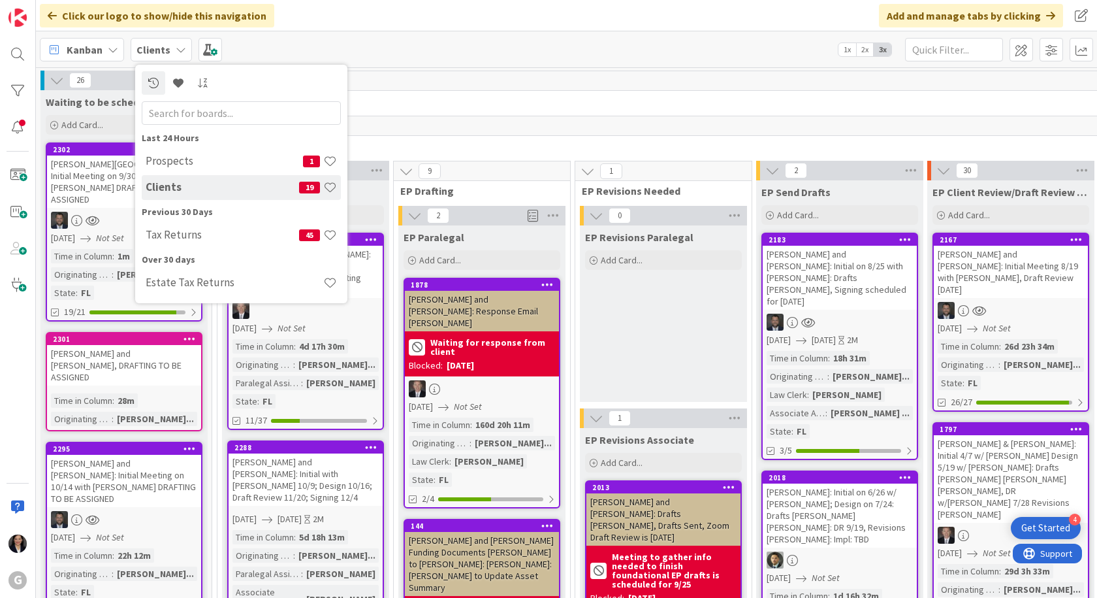
click at [169, 157] on h4 "Prospects" at bounding box center [224, 160] width 157 height 13
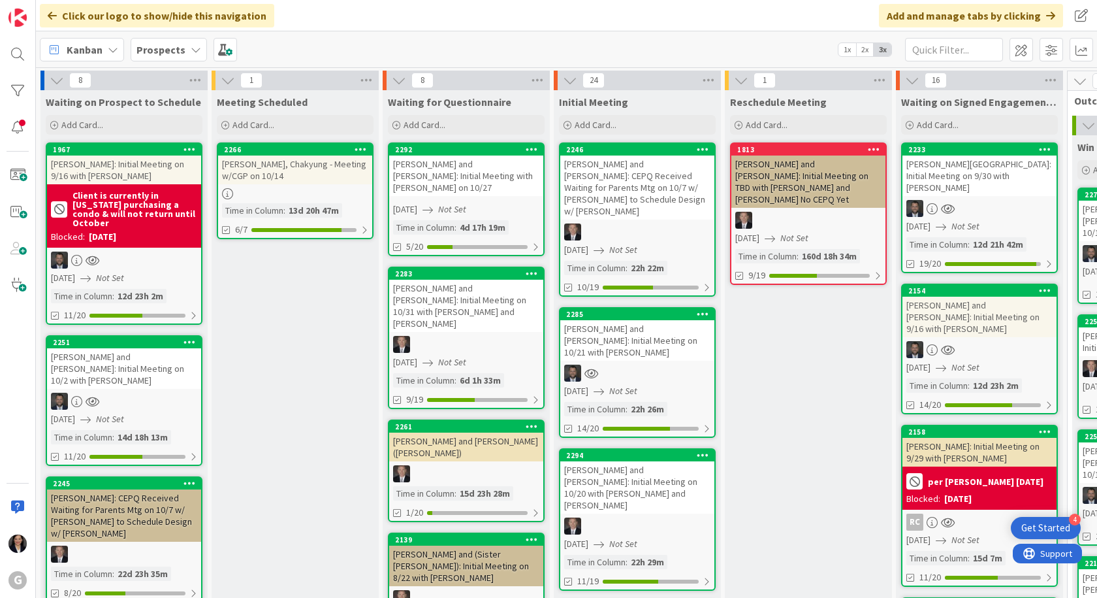
click at [67, 51] on span "Kanban" at bounding box center [85, 50] width 36 height 16
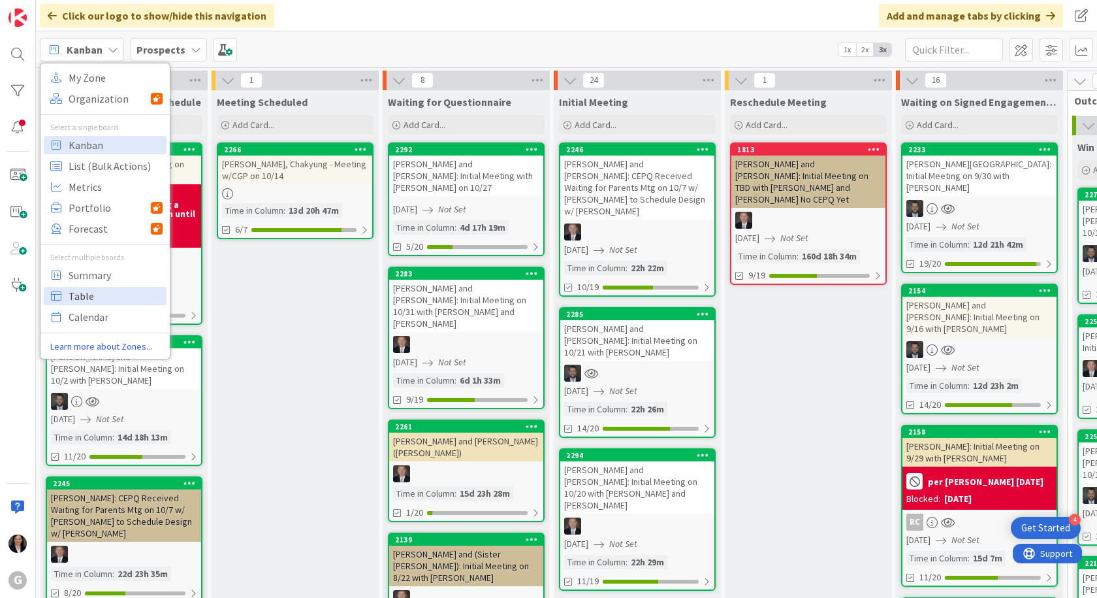
click at [93, 299] on span "Table" at bounding box center [116, 296] width 94 height 20
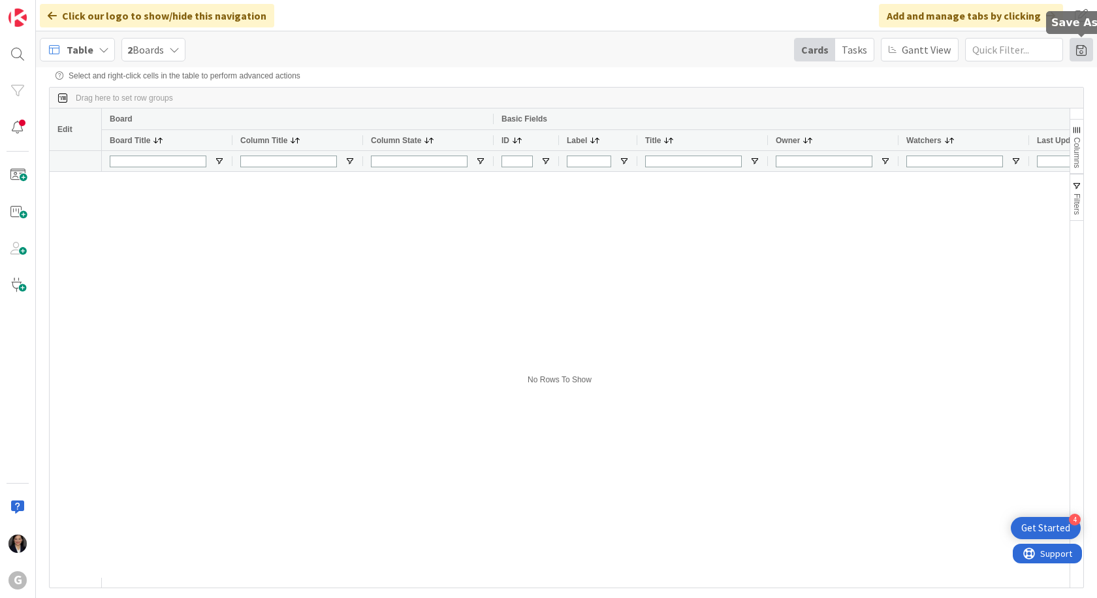
click at [1078, 54] on span at bounding box center [1082, 50] width 24 height 24
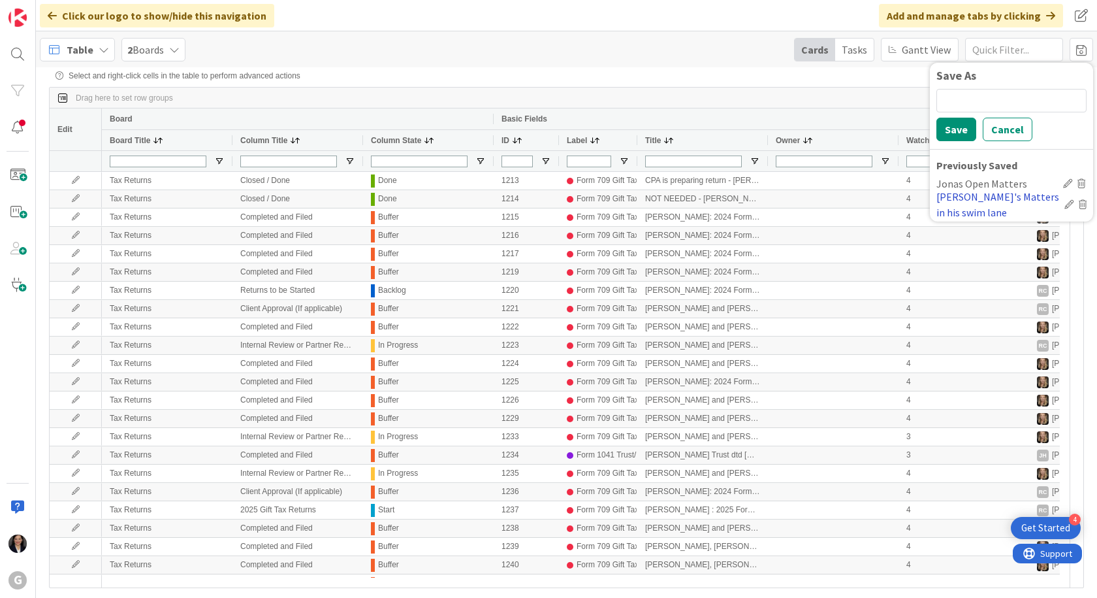
click at [992, 202] on div "Jonas's Matters in his swim lane" at bounding box center [998, 204] width 123 height 31
type input "Brad/Jonas"
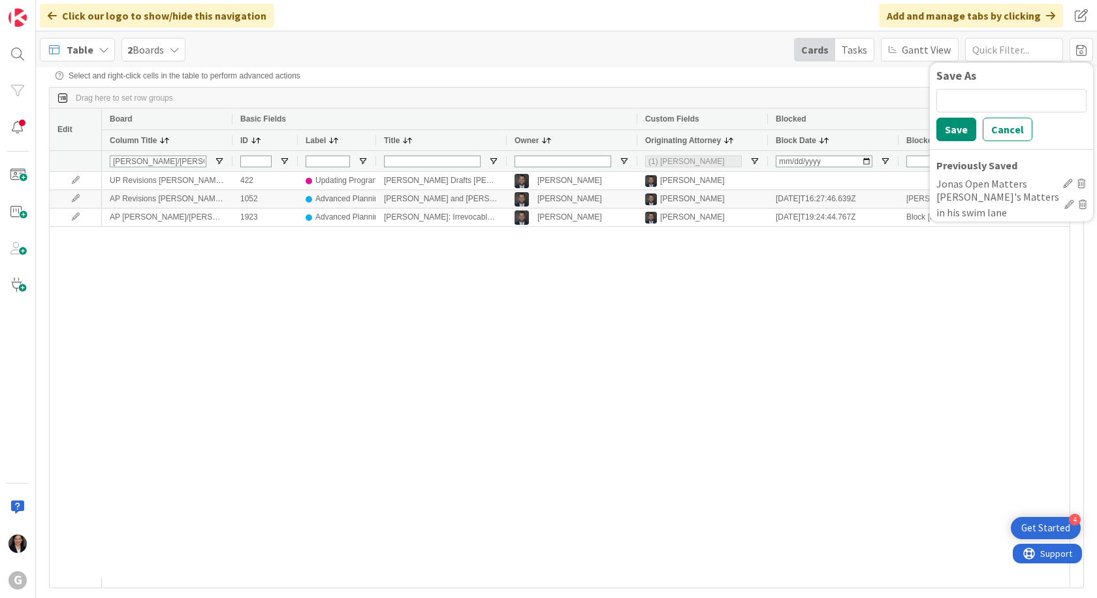
click at [73, 39] on div "Table" at bounding box center [77, 50] width 75 height 24
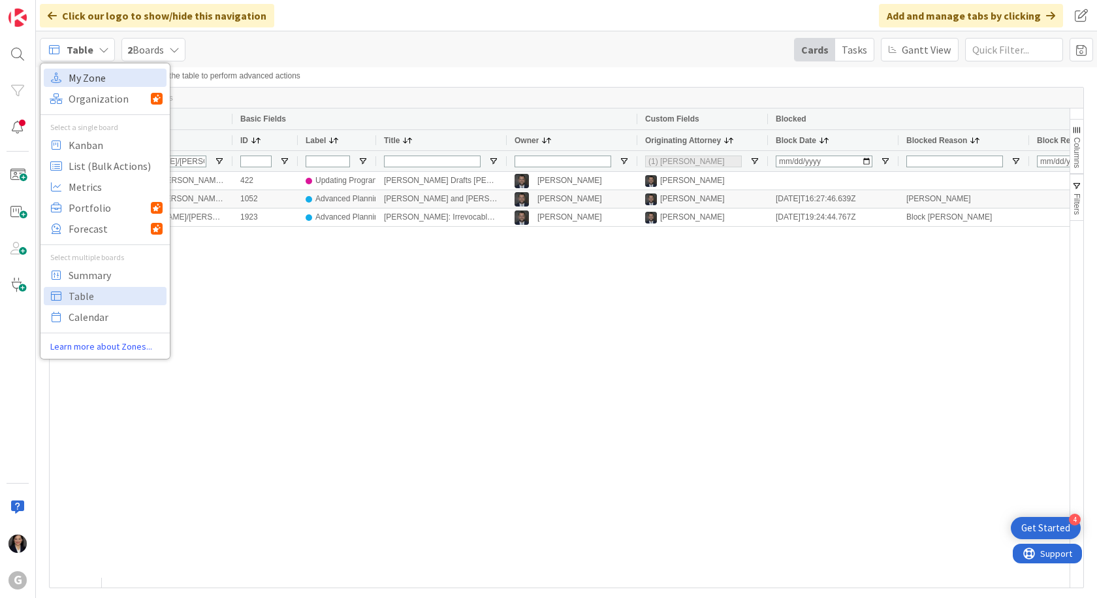
click at [89, 73] on span "My Zone" at bounding box center [116, 78] width 94 height 20
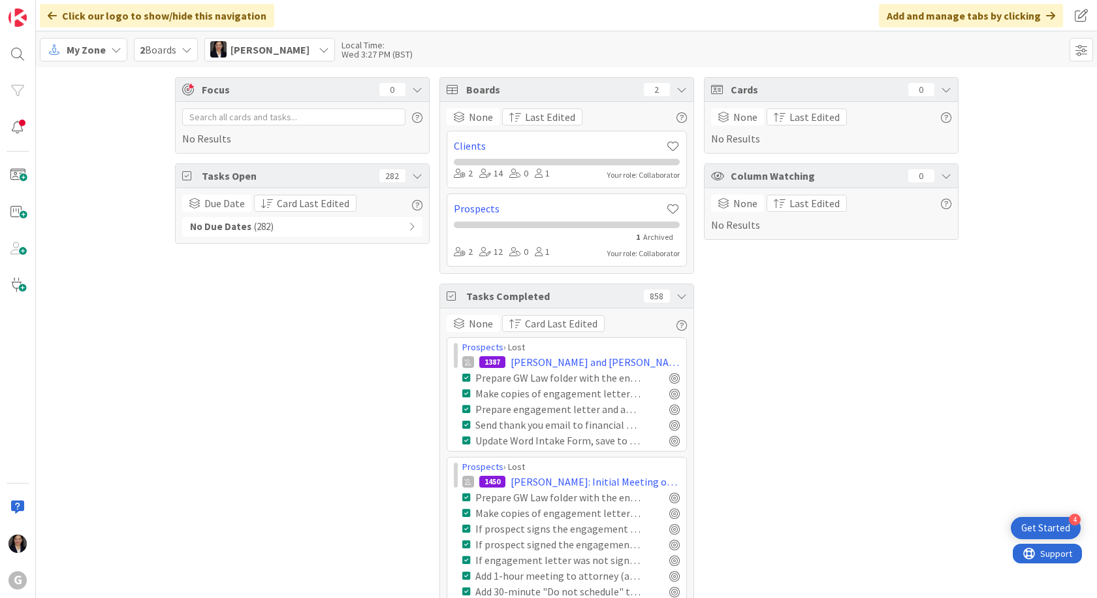
click at [69, 48] on span "My Zone" at bounding box center [86, 50] width 39 height 16
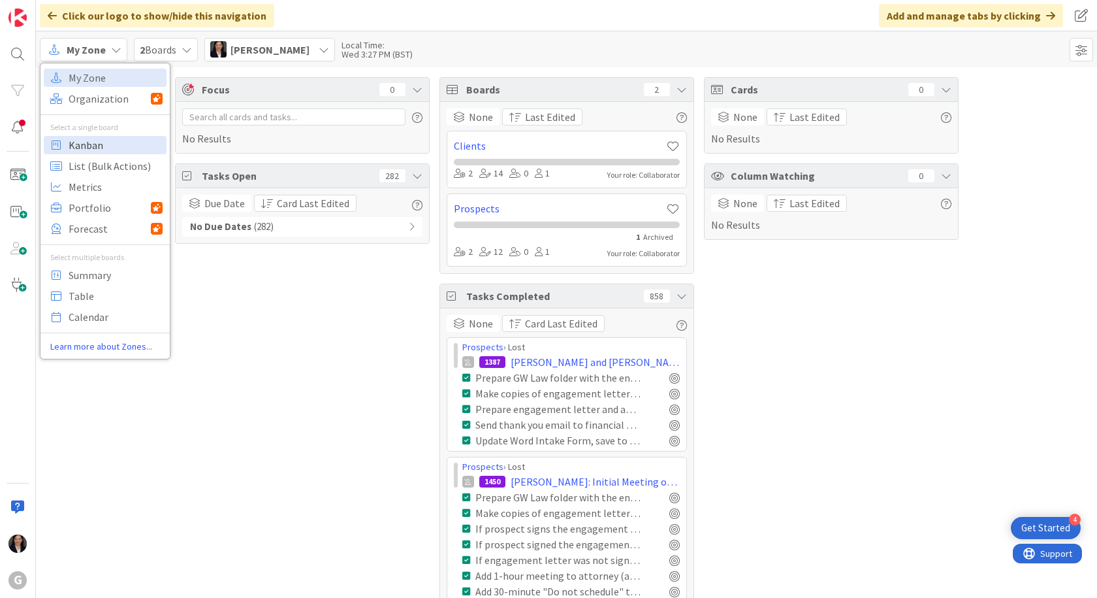
click at [76, 140] on span "Kanban" at bounding box center [116, 145] width 94 height 20
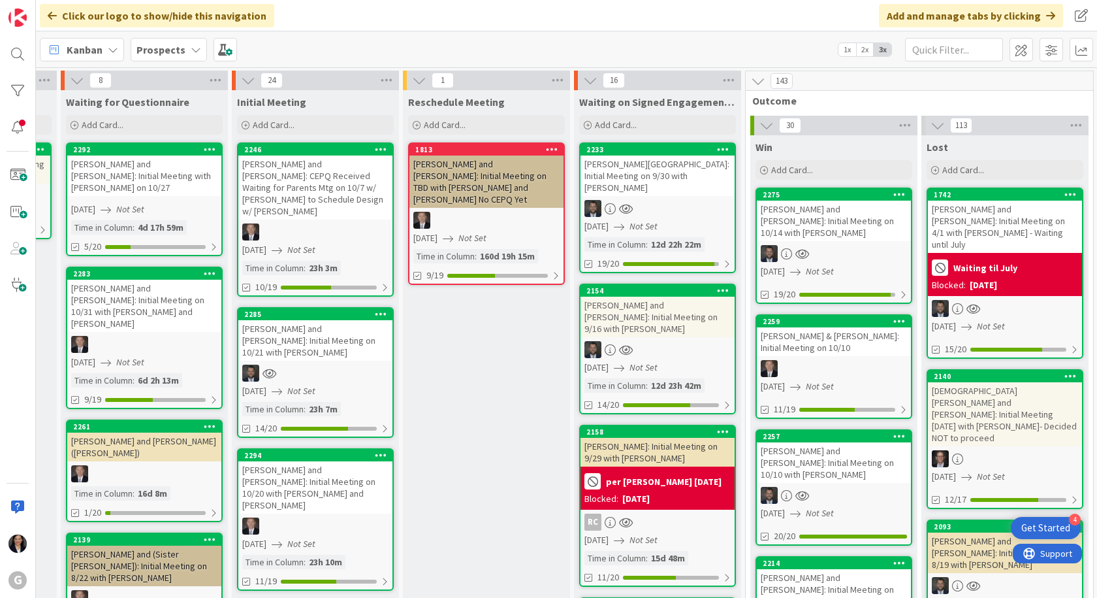
scroll to position [0, 319]
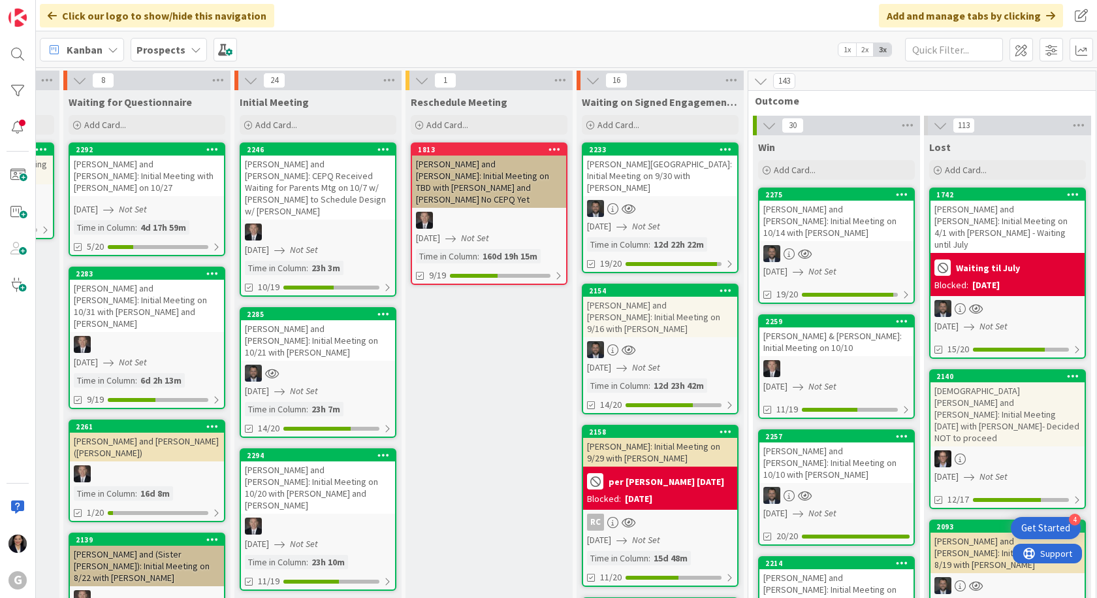
click at [658, 176] on div "Rosen, Bari: Initial Meeting on 9/30 with Jonas" at bounding box center [660, 175] width 154 height 40
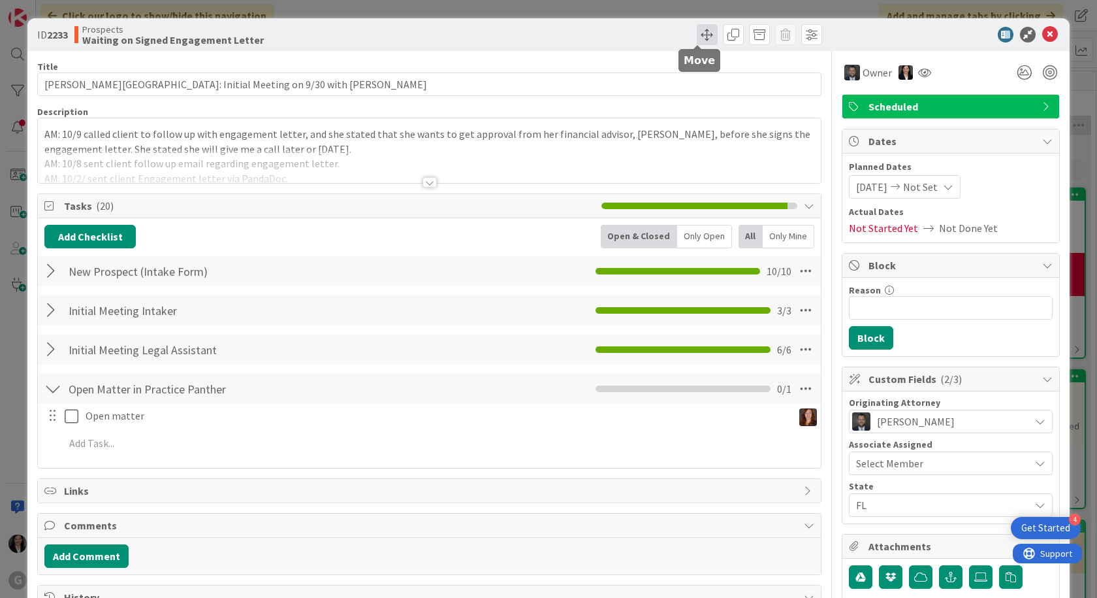
click at [697, 29] on span at bounding box center [707, 34] width 21 height 21
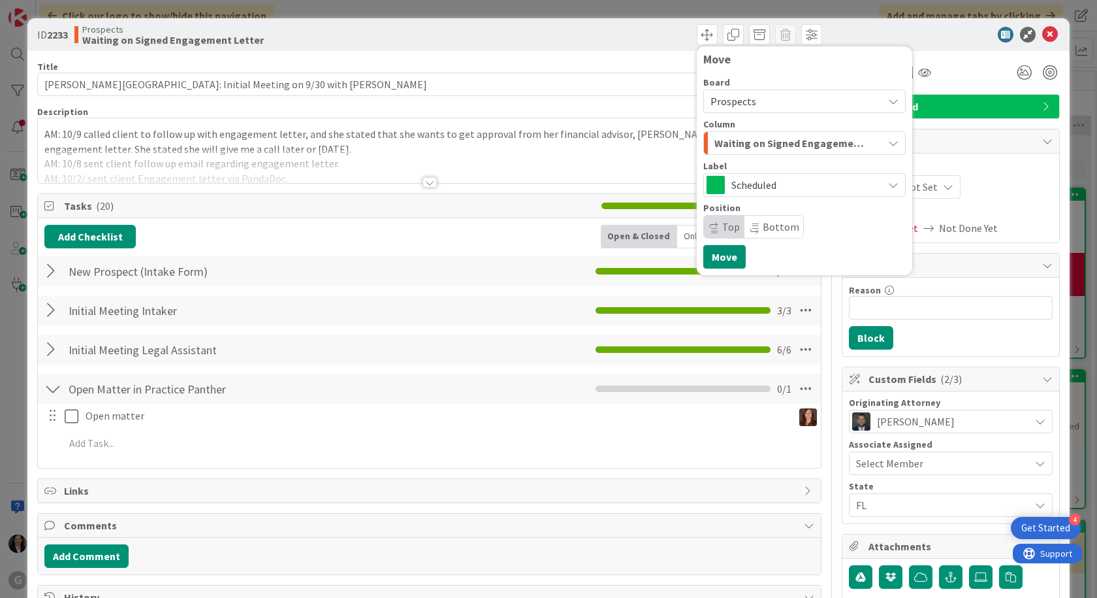
click at [737, 141] on span "Waiting on Signed Engagement Letter" at bounding box center [790, 143] width 150 height 17
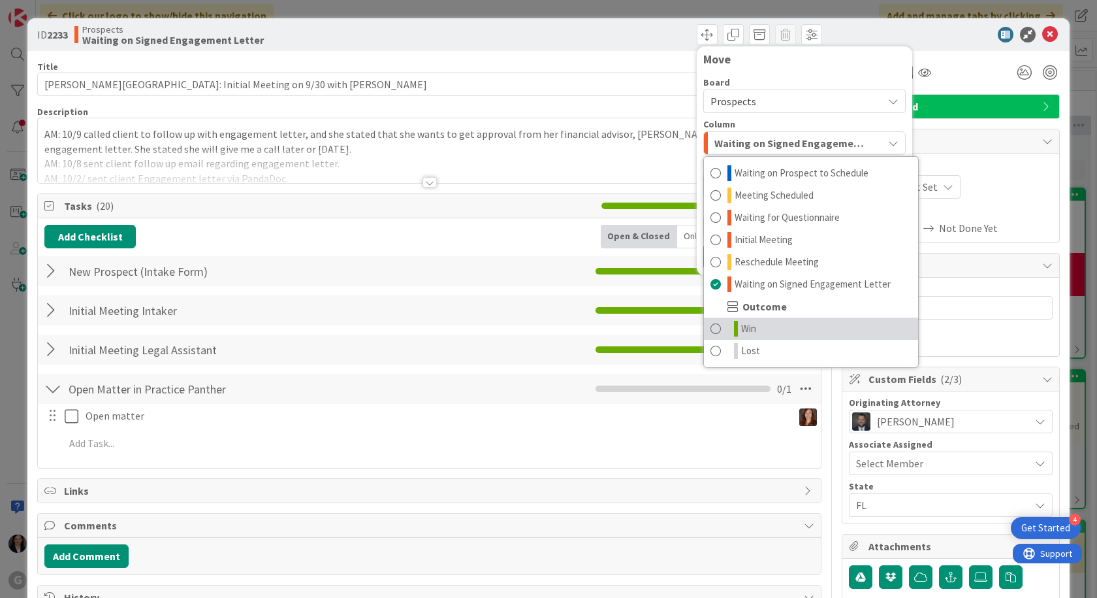
click at [742, 326] on span "Win" at bounding box center [748, 329] width 15 height 16
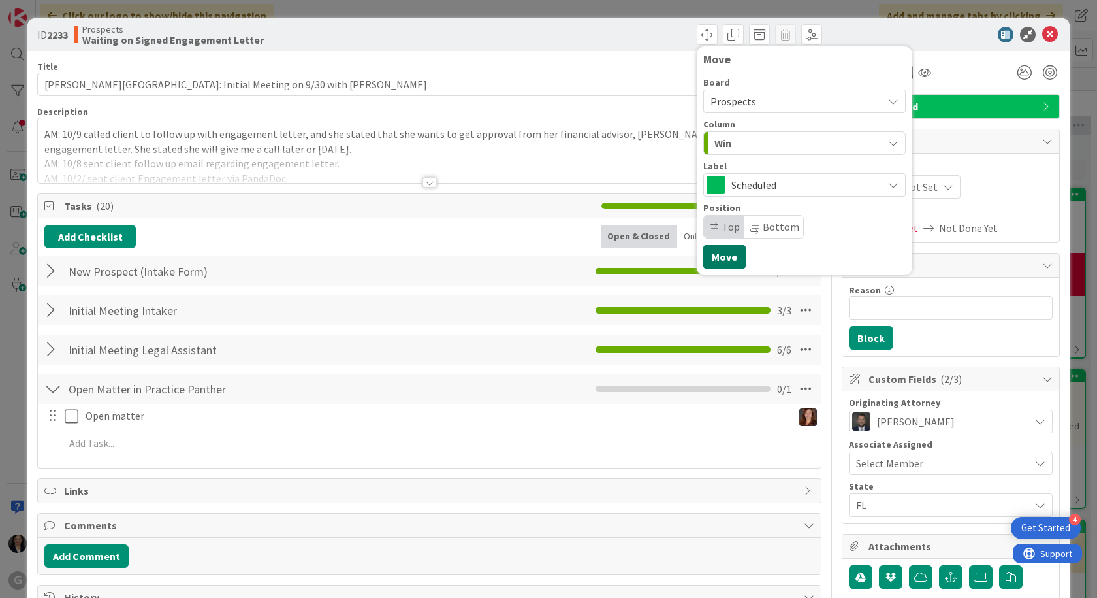
click at [725, 257] on button "Move" at bounding box center [724, 257] width 42 height 24
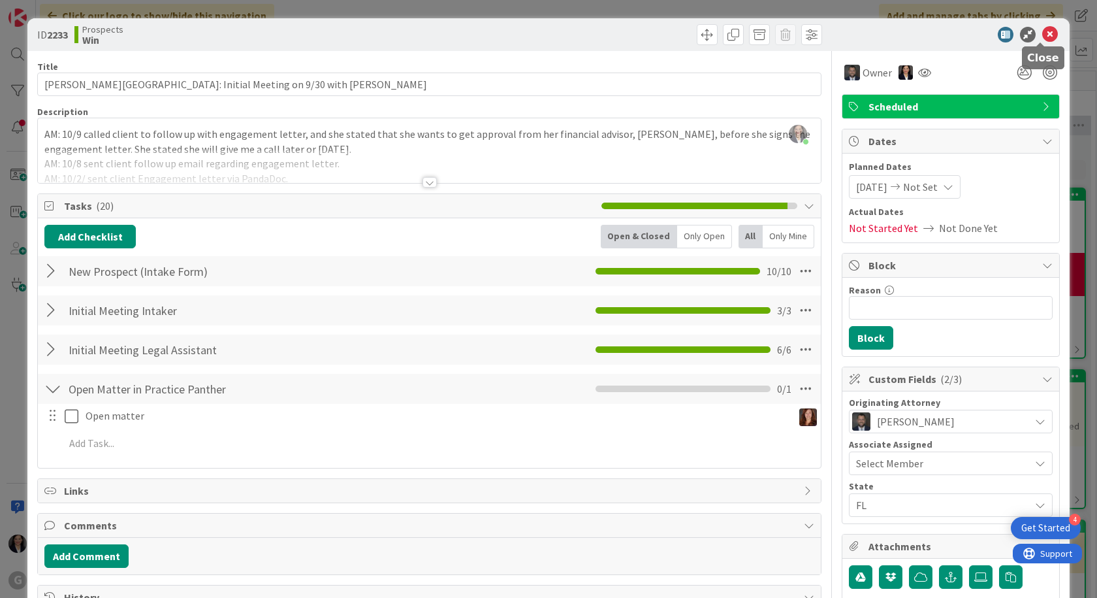
click at [1042, 39] on icon at bounding box center [1050, 35] width 16 height 16
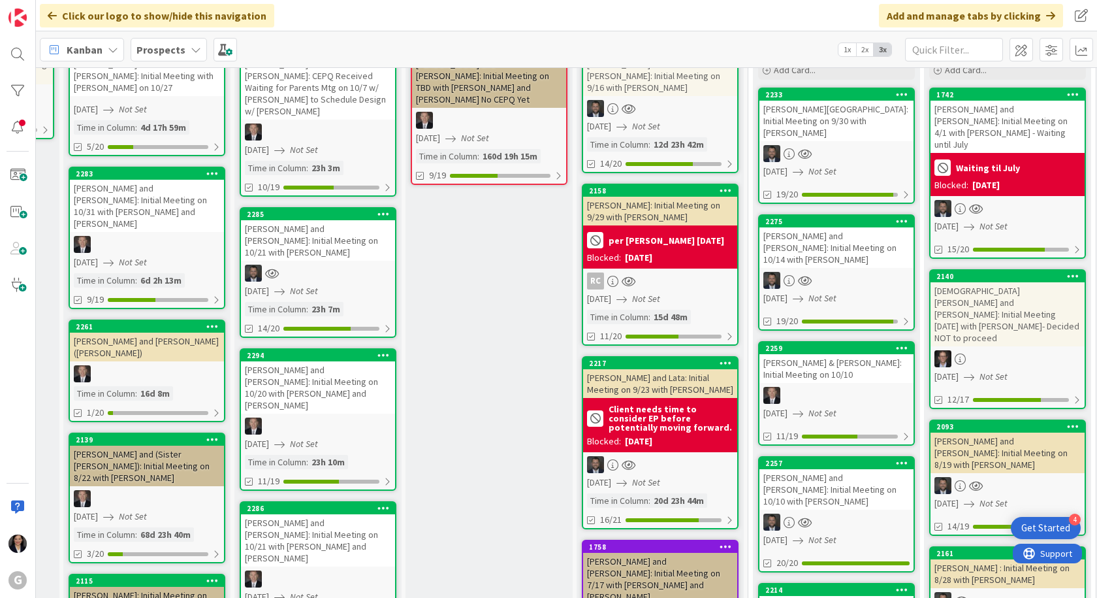
scroll to position [0, 319]
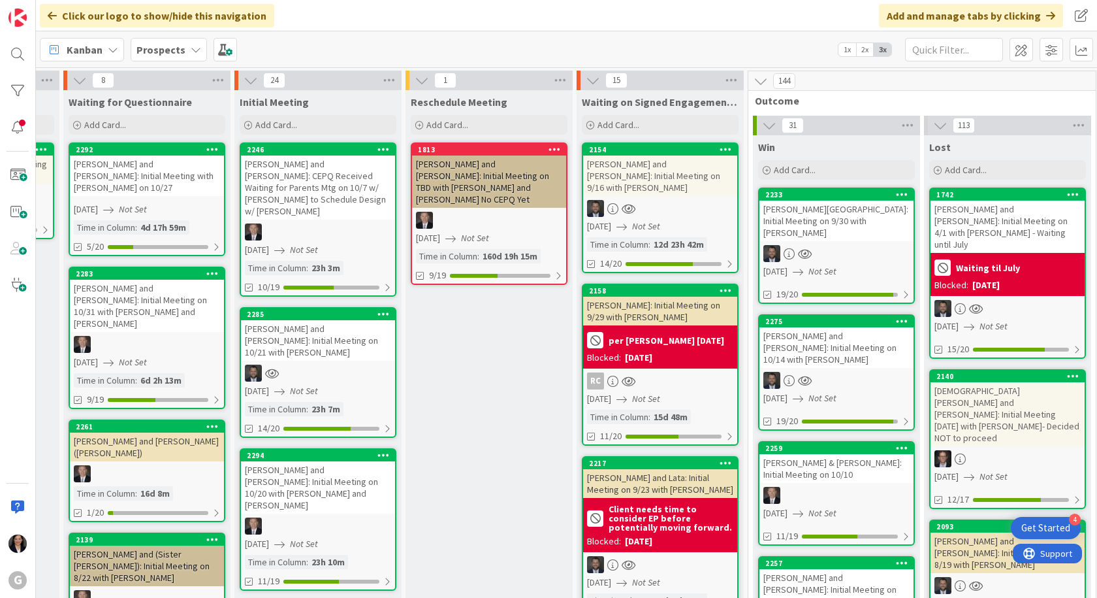
click at [318, 321] on div "Dezio, Joseph and Linda: Initial Meeting on 10/21 with Jonas" at bounding box center [318, 340] width 154 height 40
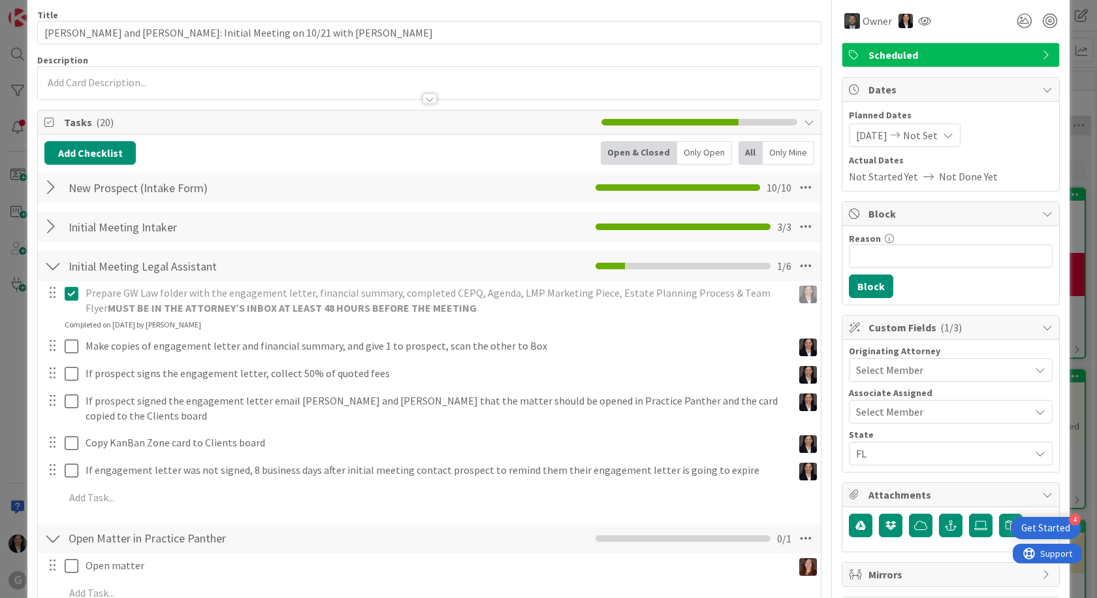
scroll to position [131, 0]
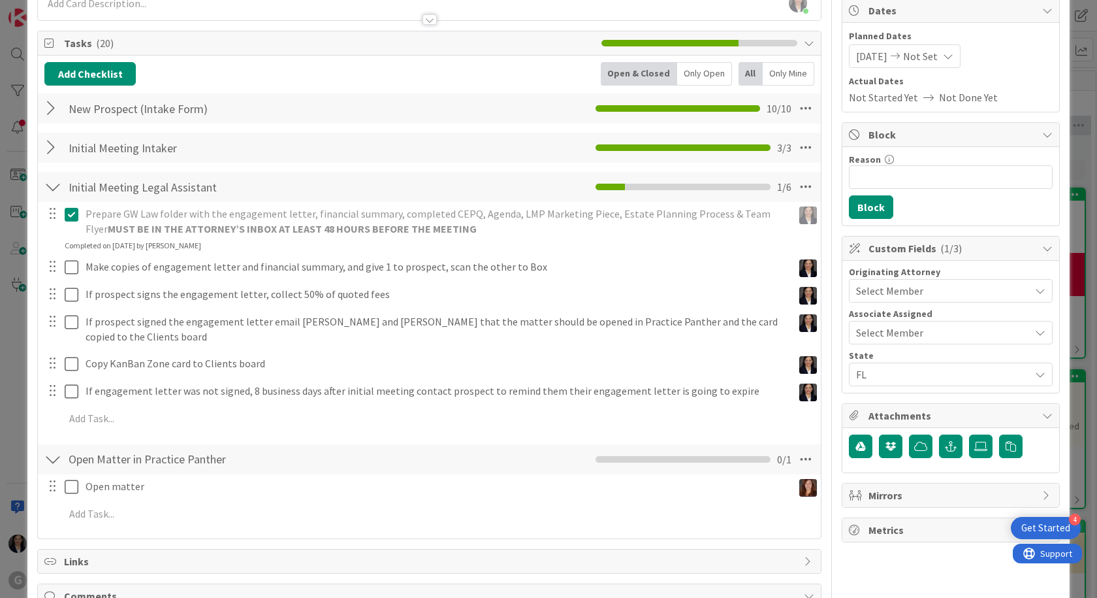
click at [884, 293] on span "Select Member" at bounding box center [889, 291] width 67 height 16
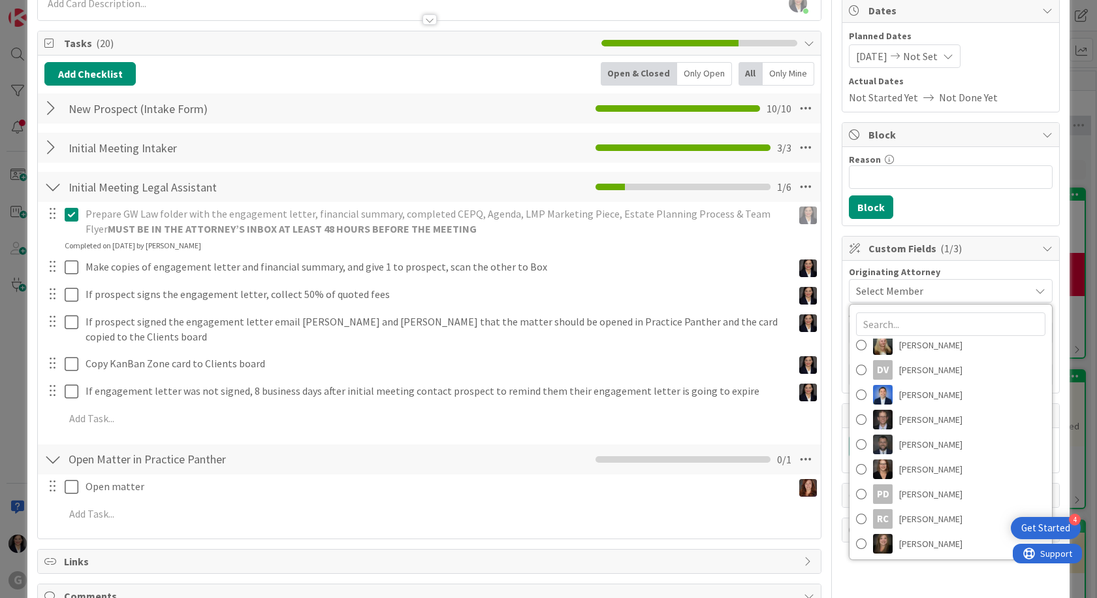
scroll to position [157, 0]
click at [928, 446] on span "Jonas Weatherbie" at bounding box center [930, 442] width 63 height 20
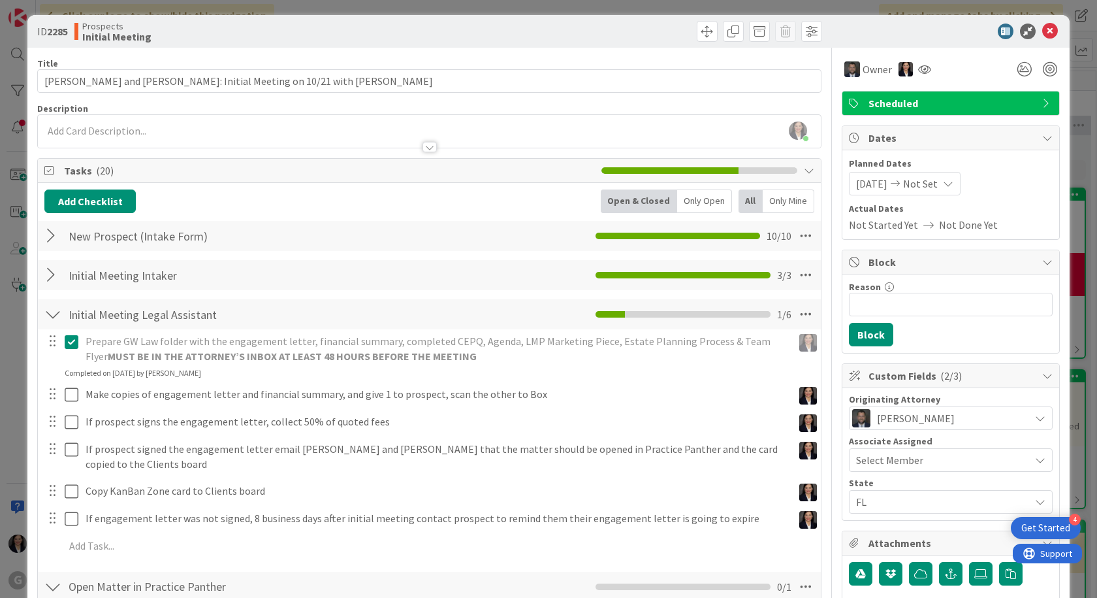
scroll to position [0, 0]
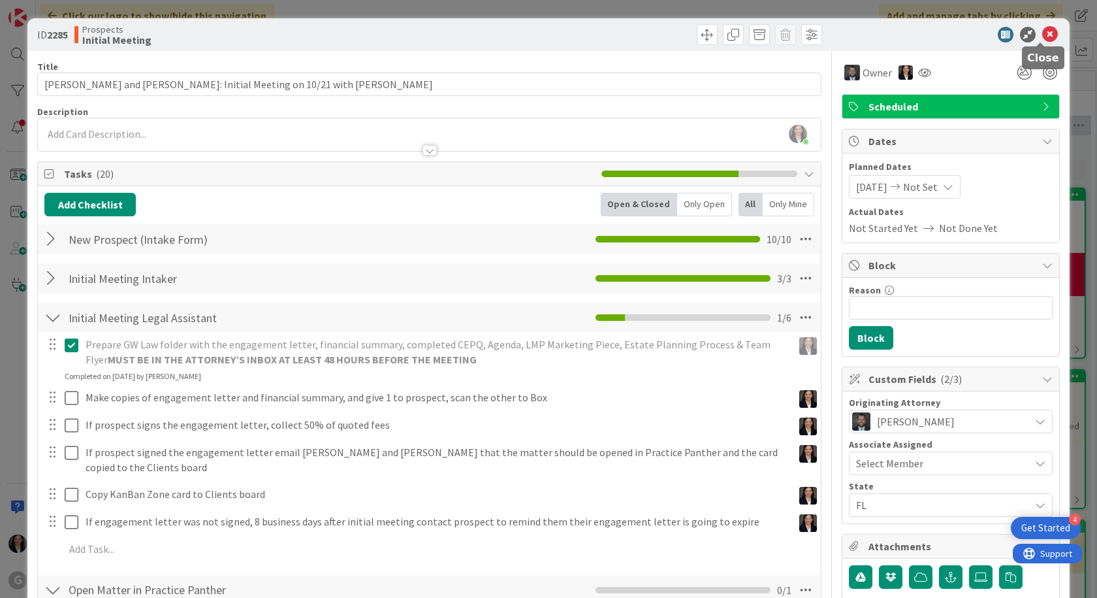
click at [1044, 30] on icon at bounding box center [1050, 35] width 16 height 16
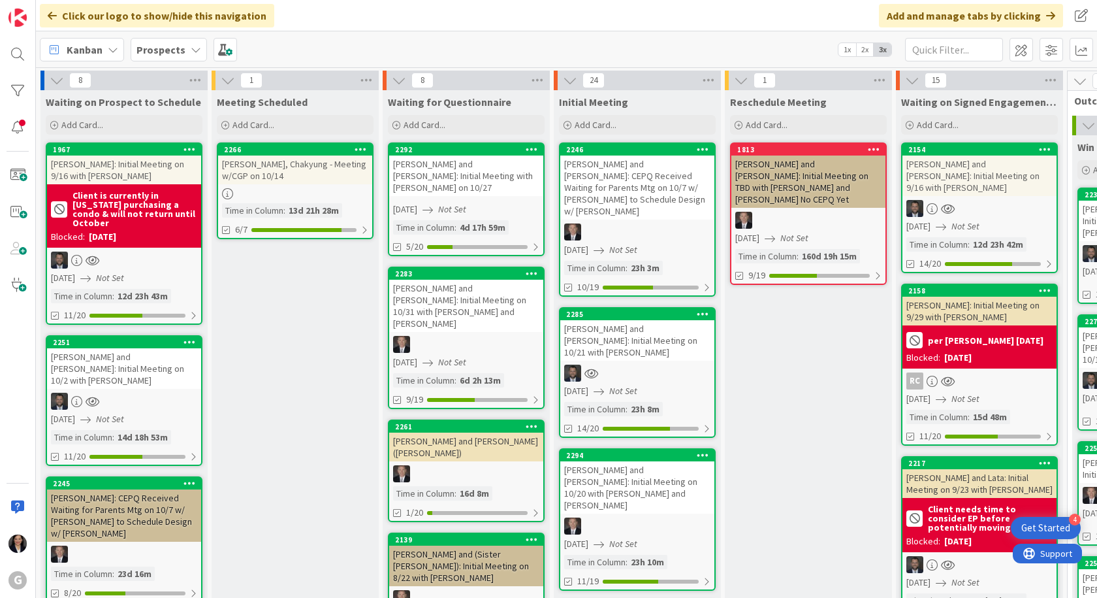
click at [107, 360] on div "Cueto, Jessie and Aryln: Initial Meeting on 10/2 with Jonas" at bounding box center [124, 368] width 154 height 40
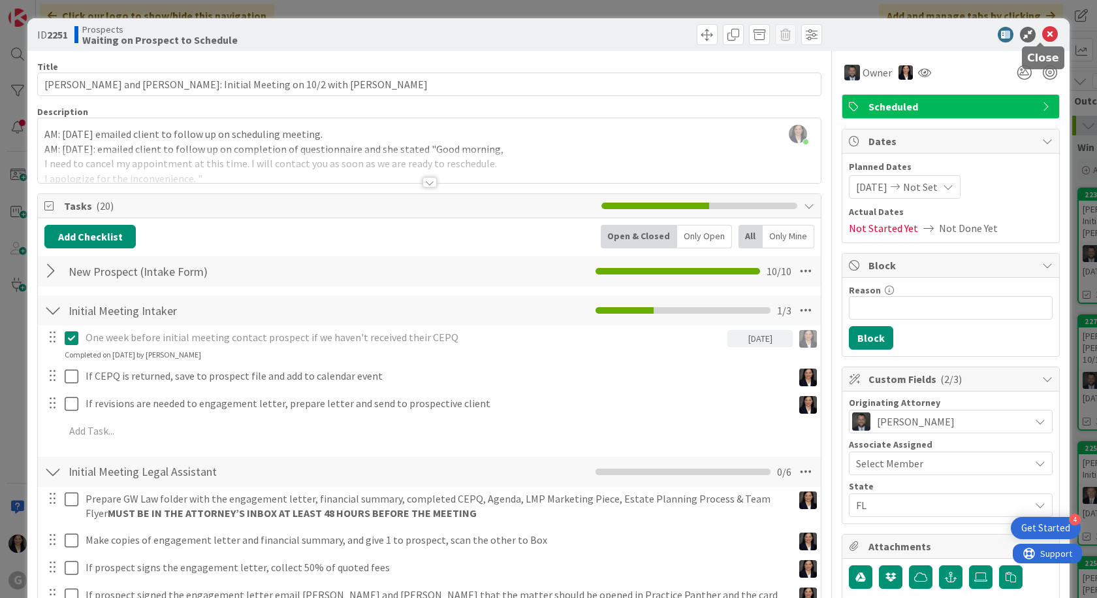
click at [1042, 39] on icon at bounding box center [1050, 35] width 16 height 16
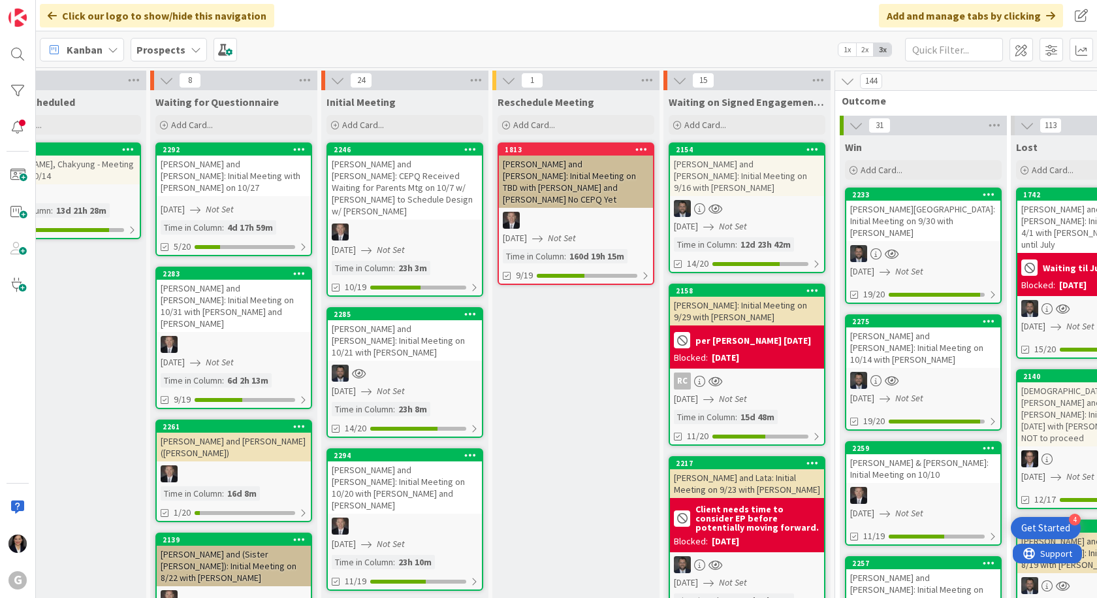
scroll to position [0, 282]
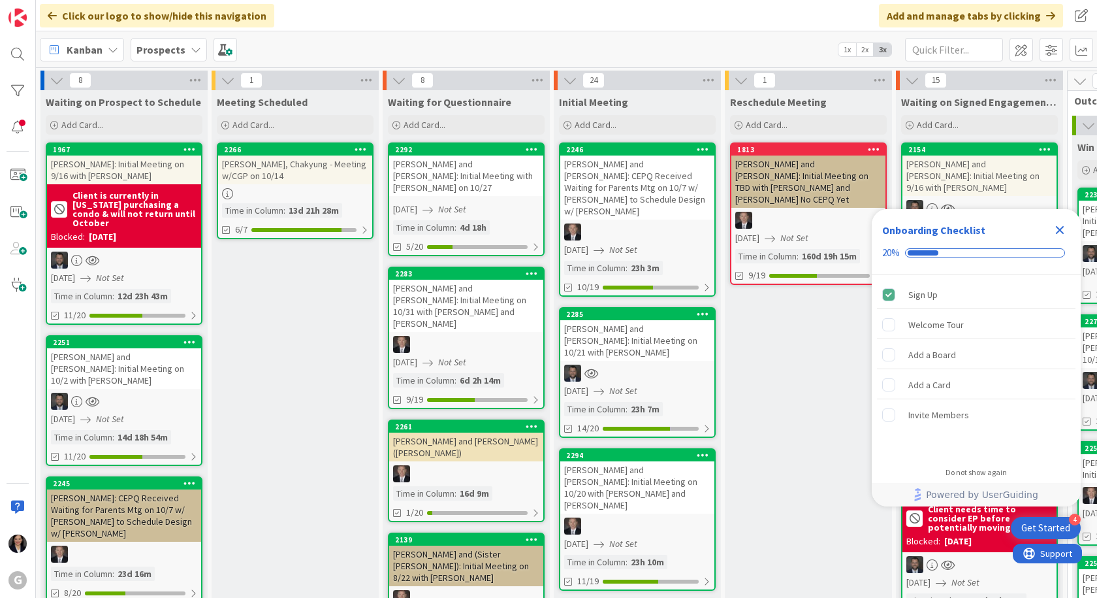
click at [171, 48] on b "Prospects" at bounding box center [161, 49] width 49 height 13
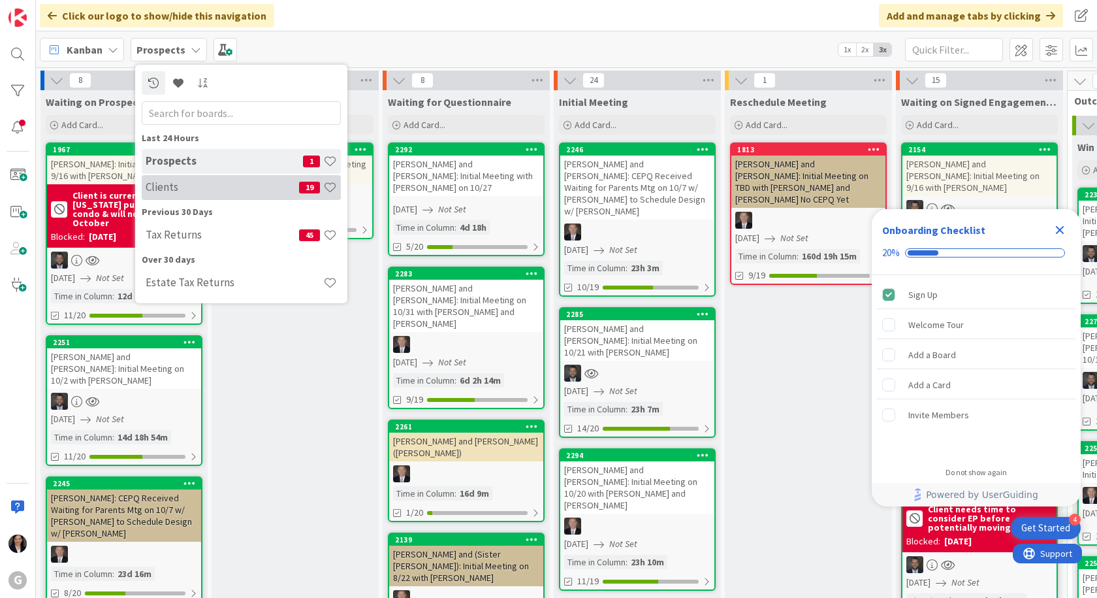
click at [176, 187] on h4 "Clients" at bounding box center [223, 186] width 154 height 13
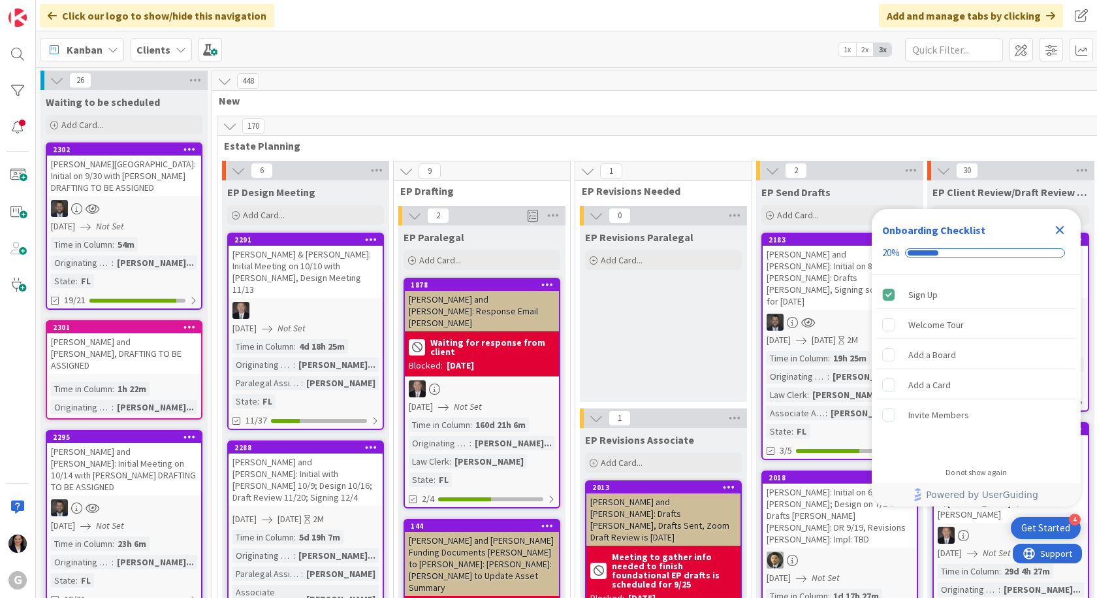
click at [1059, 227] on icon "Close Checklist" at bounding box center [1060, 230] width 16 height 16
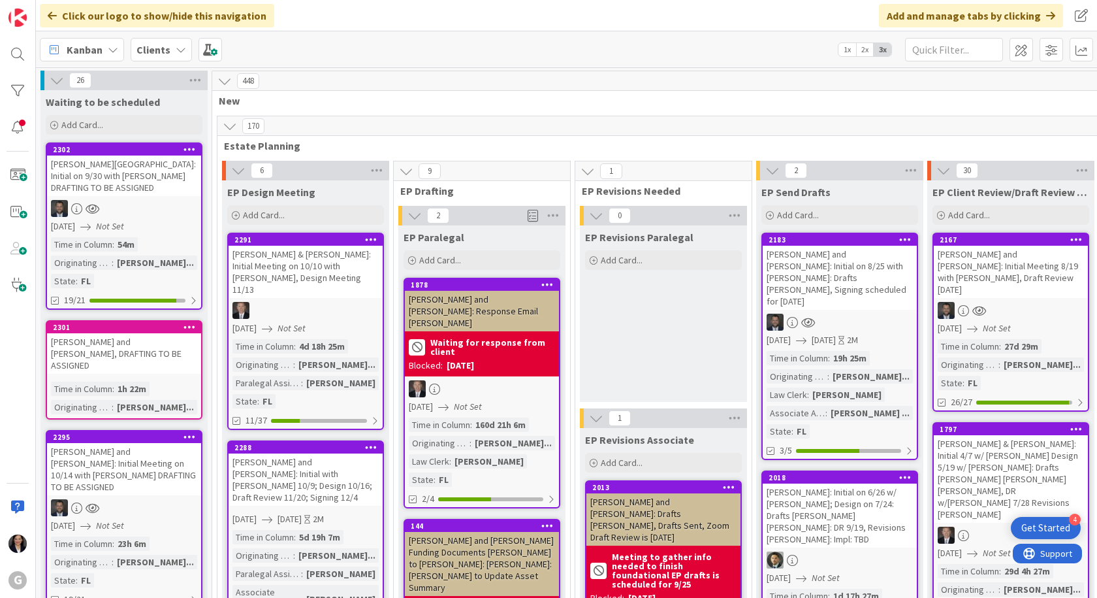
click at [163, 56] on b "Clients" at bounding box center [154, 49] width 34 height 13
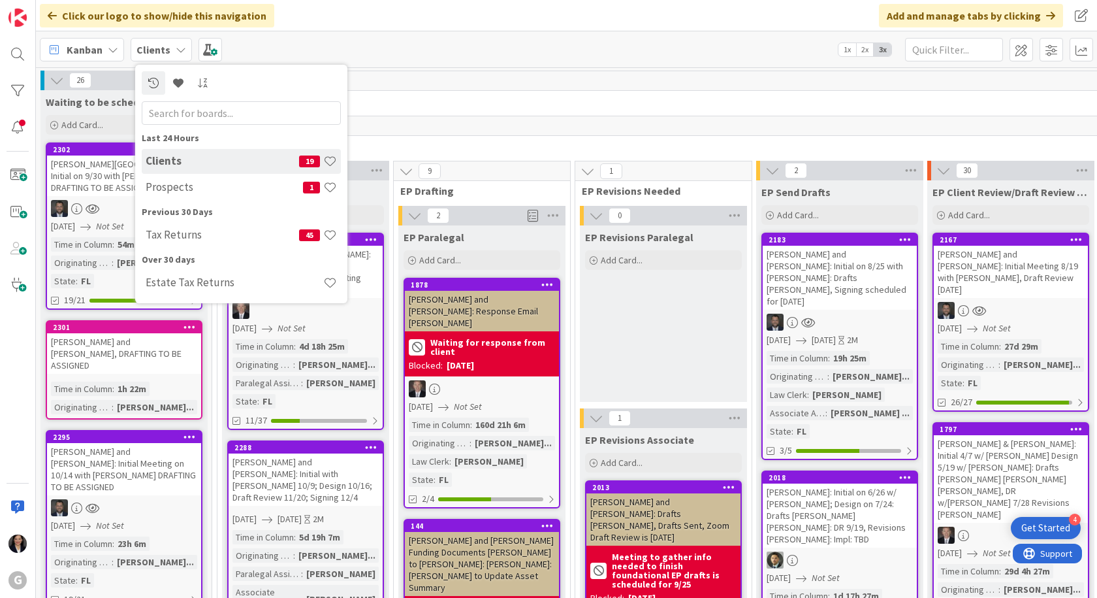
click at [178, 191] on h4 "Prospects" at bounding box center [224, 186] width 157 height 13
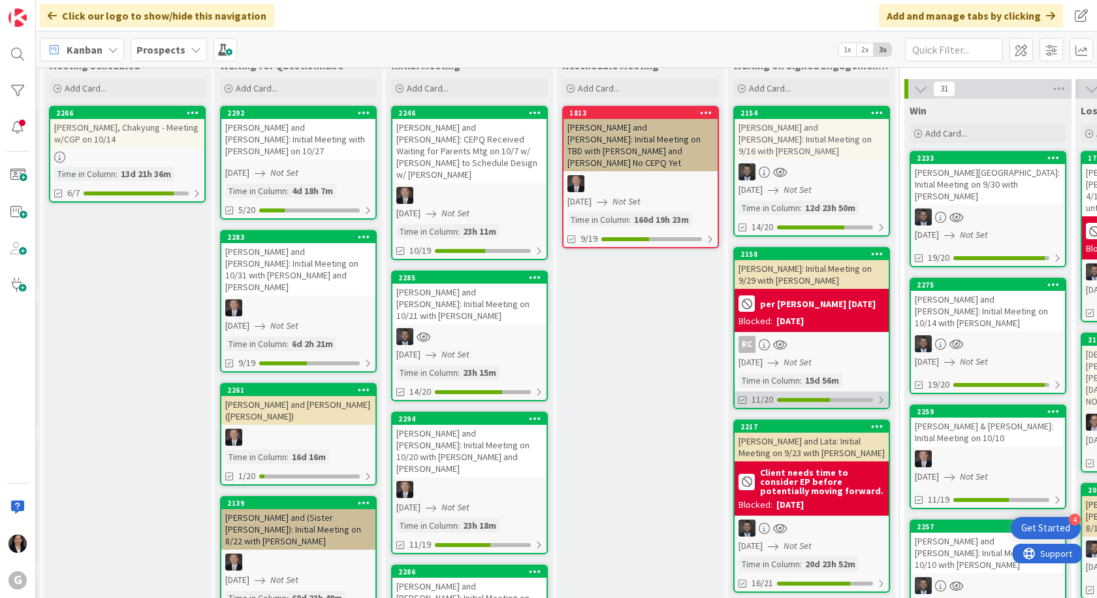
scroll to position [65, 168]
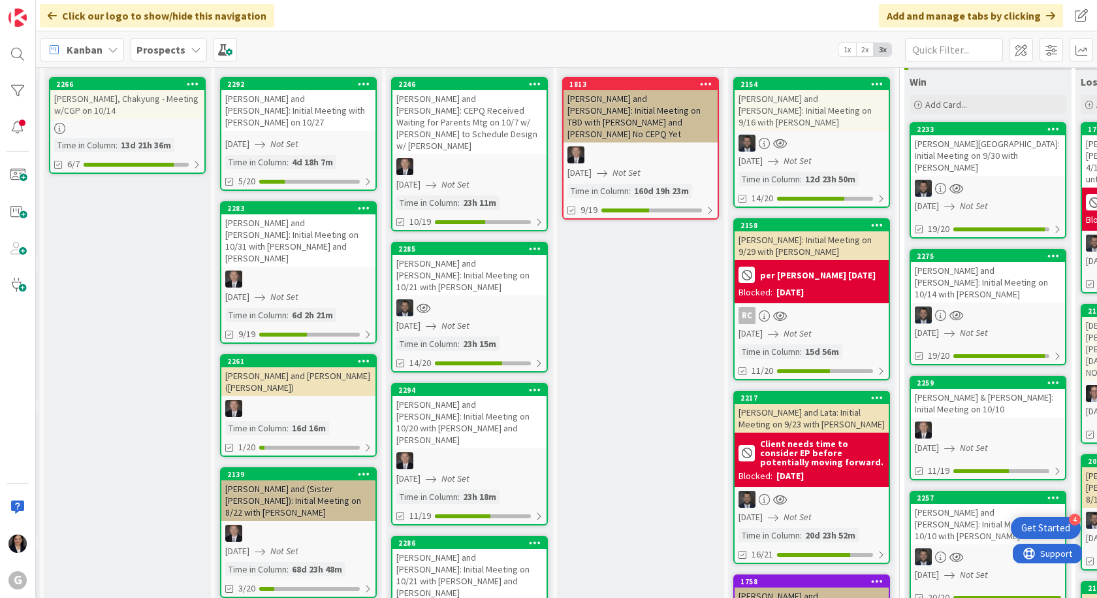
click at [792, 404] on div "Stavropoulos, Spyros and Lata: Initial Meeting on 9/23 with Jonas" at bounding box center [812, 418] width 154 height 29
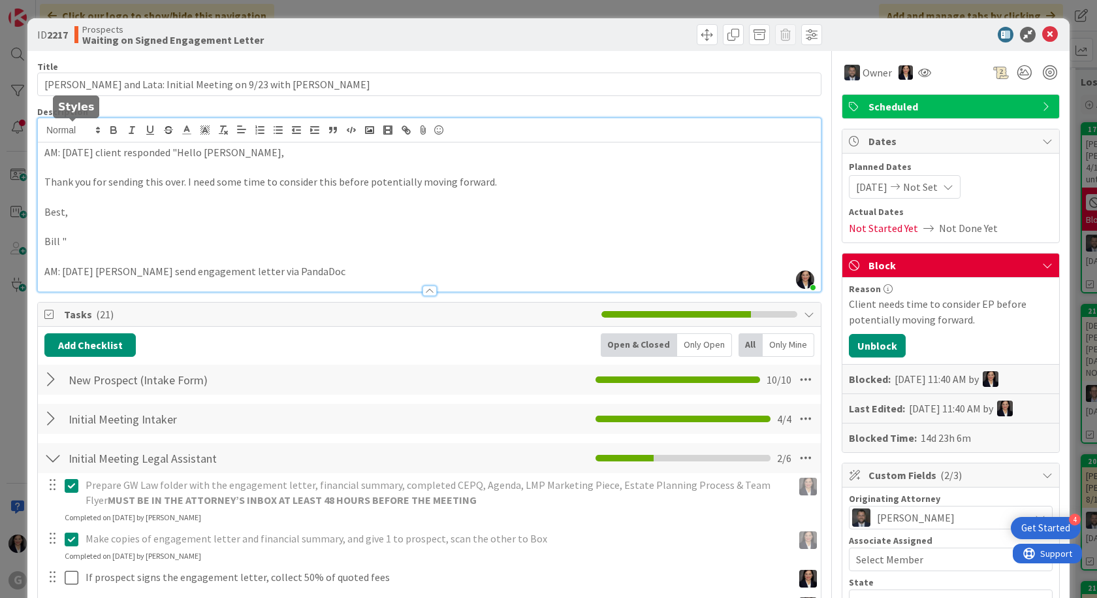
click at [42, 133] on div "Amber Medina just joined AM: 9/30/25 client responded "Hello Amber, Thank you f…" at bounding box center [429, 204] width 783 height 173
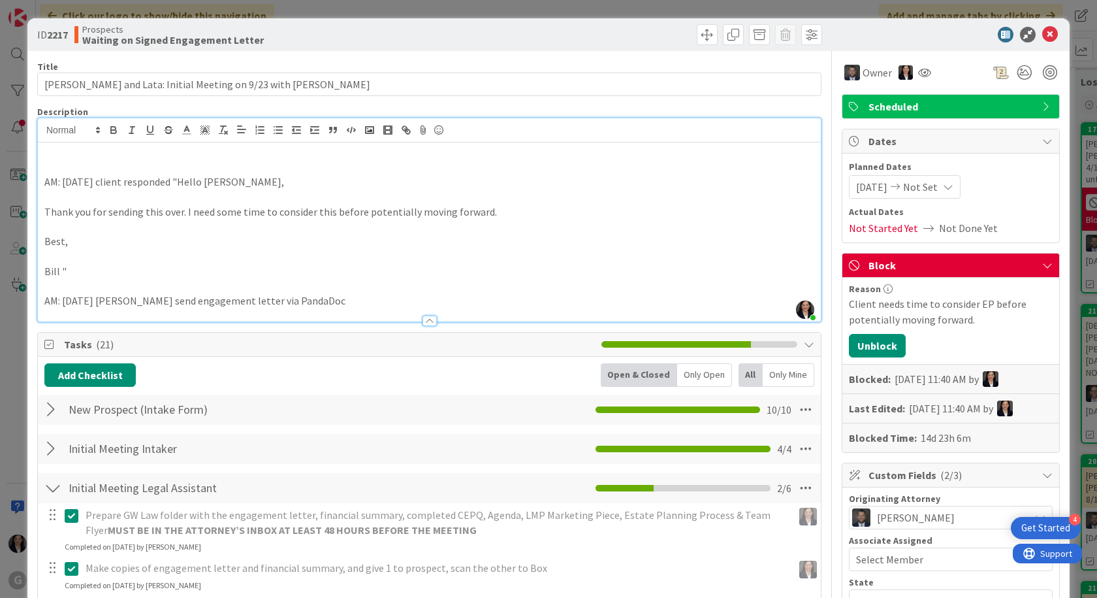
click at [69, 155] on p at bounding box center [429, 152] width 770 height 15
click at [1042, 35] on icon at bounding box center [1050, 35] width 16 height 16
